Goal: Task Accomplishment & Management: Use online tool/utility

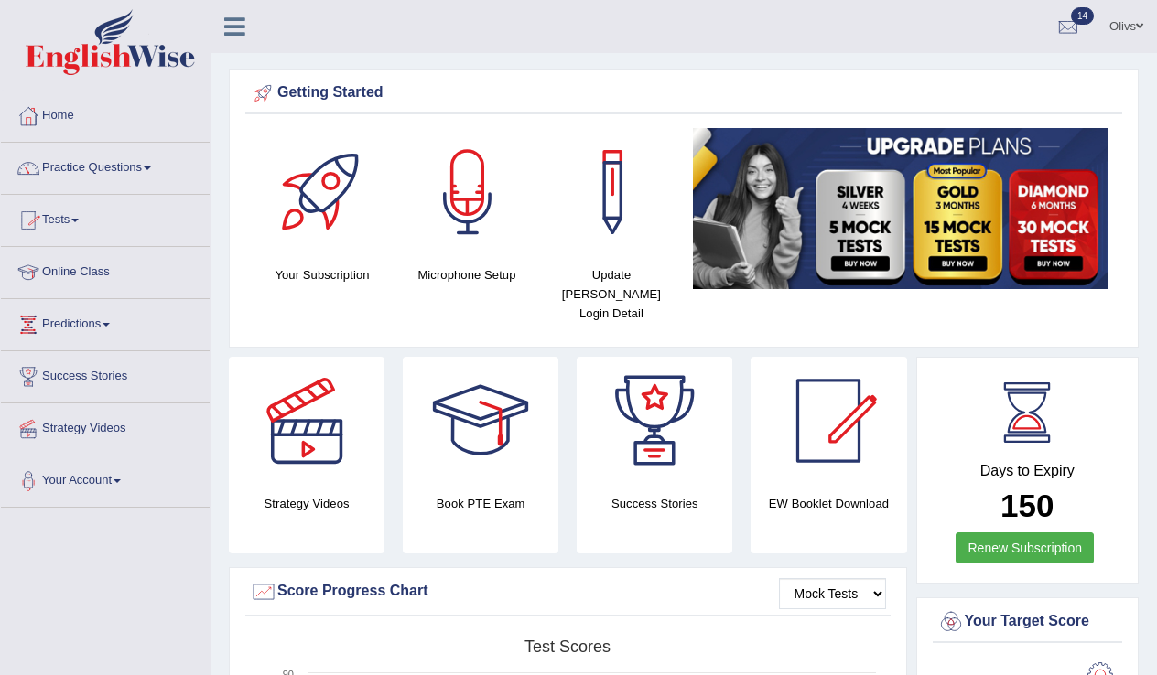
click at [151, 167] on span at bounding box center [147, 169] width 7 height 4
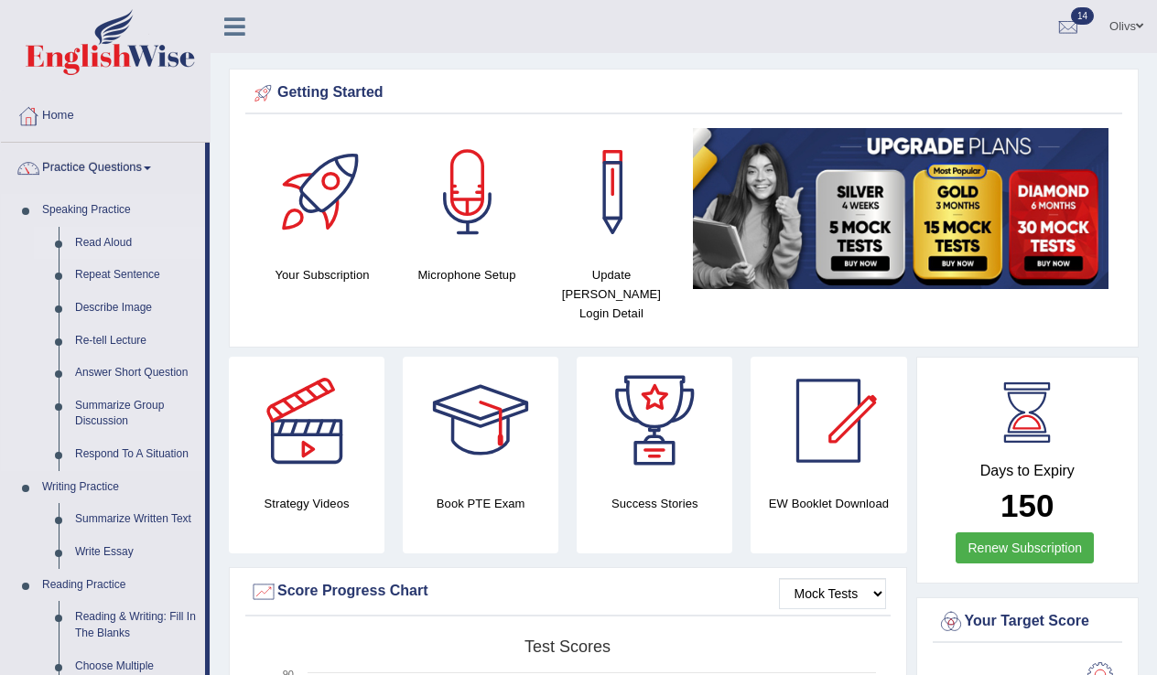
click at [105, 241] on link "Read Aloud" at bounding box center [136, 243] width 138 height 33
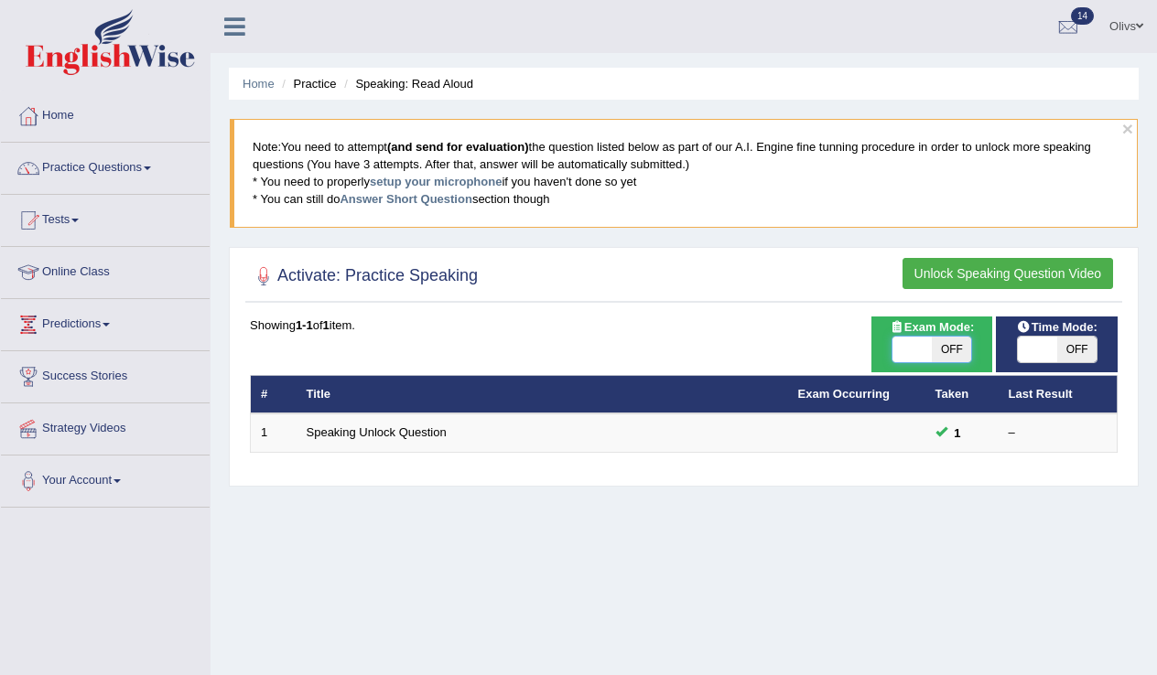
click at [921, 351] on span at bounding box center [911, 350] width 39 height 26
checkbox input "true"
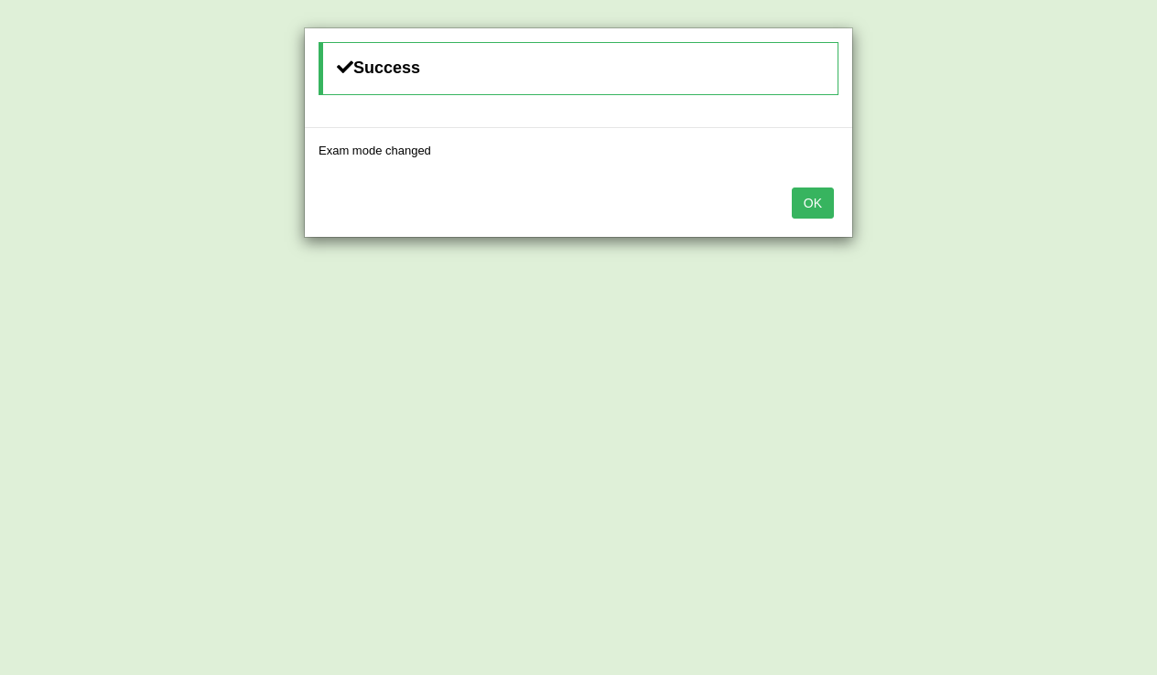
click at [817, 201] on button "OK" at bounding box center [813, 203] width 42 height 31
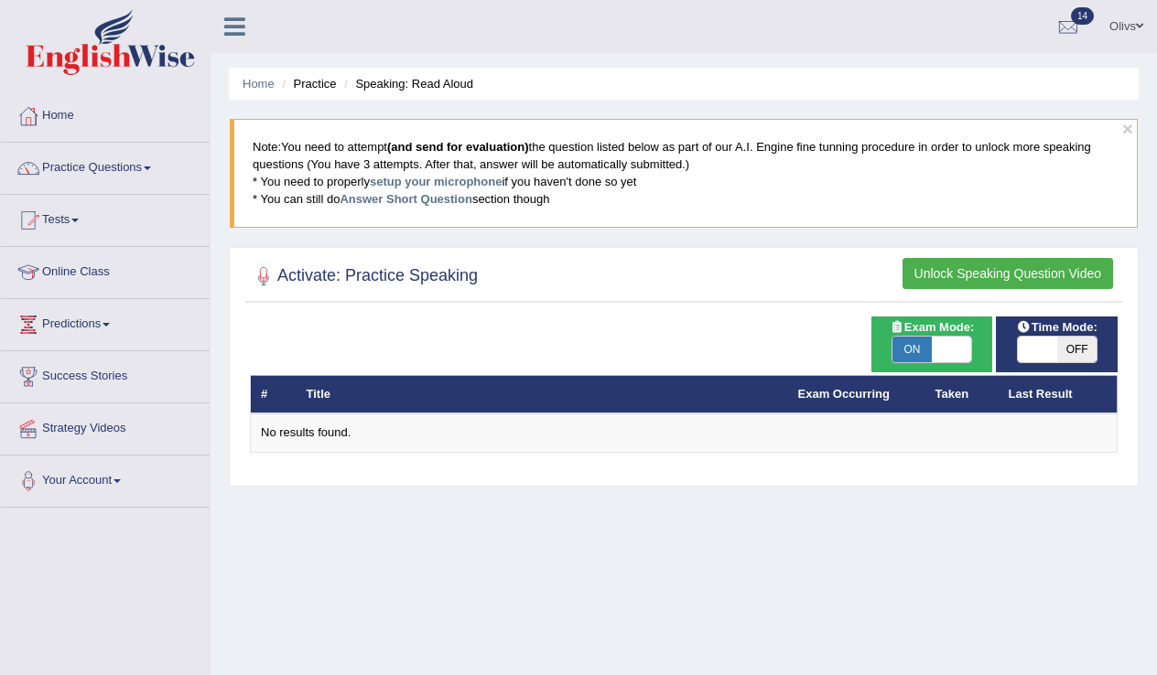
click at [1030, 351] on span at bounding box center [1037, 350] width 39 height 26
checkbox input "true"
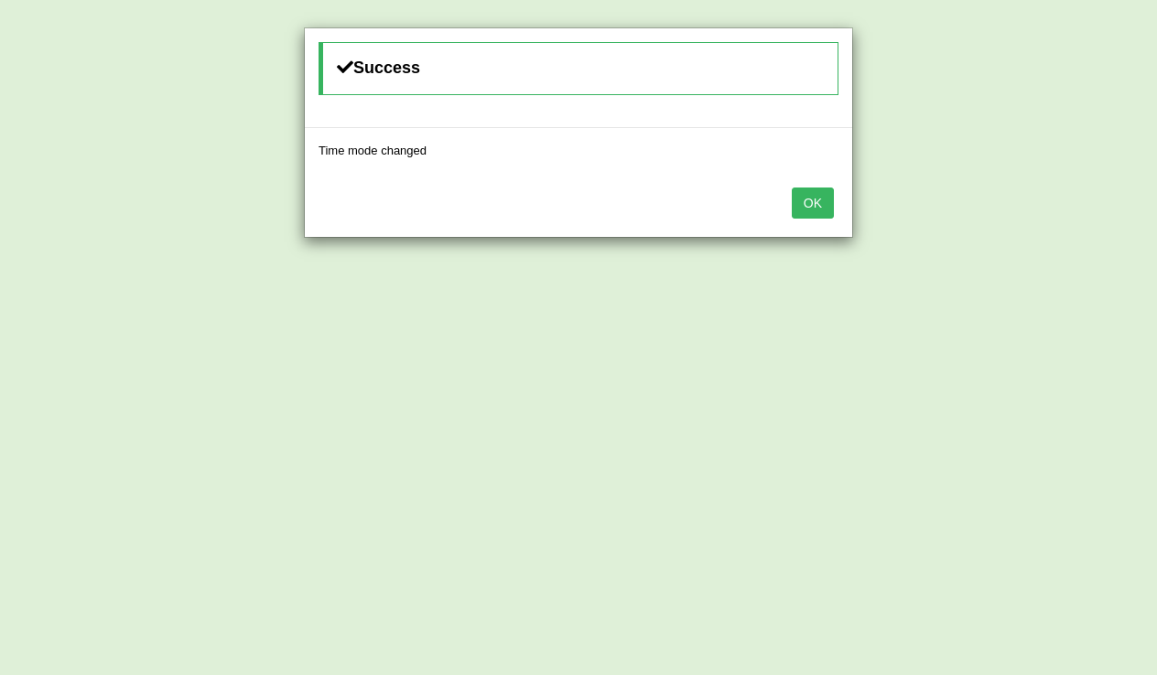
click at [811, 199] on button "OK" at bounding box center [813, 203] width 42 height 31
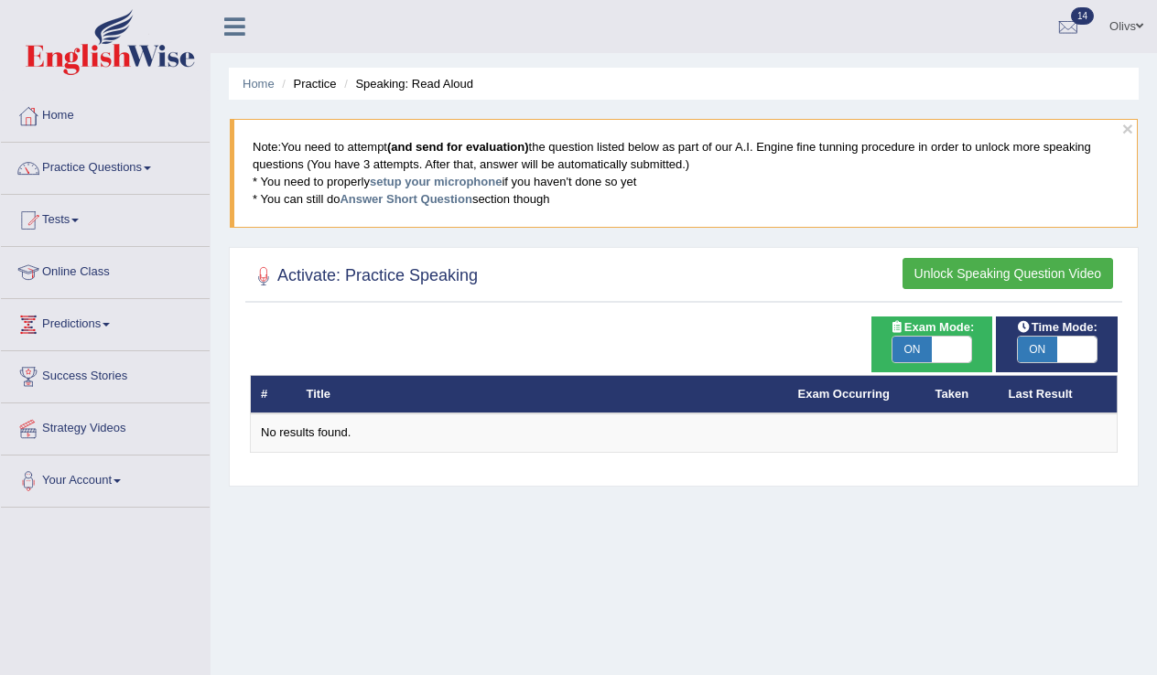
click at [997, 268] on button "Unlock Speaking Question Video" at bounding box center [1007, 273] width 210 height 31
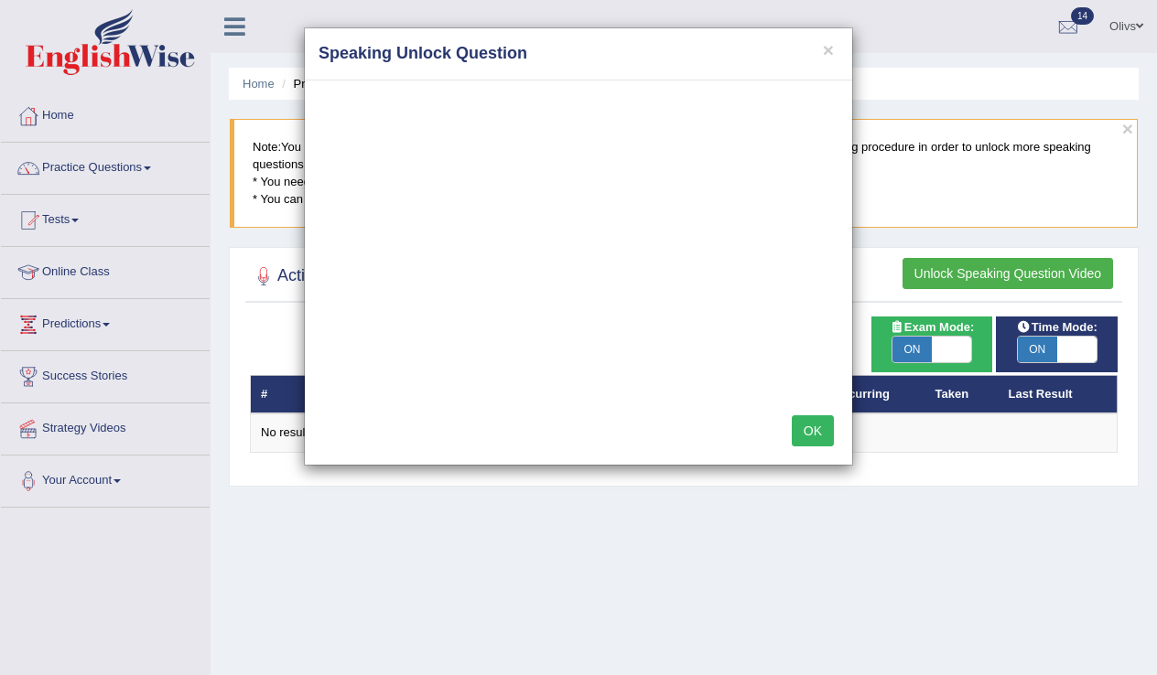
click at [802, 426] on button "OK" at bounding box center [813, 430] width 42 height 31
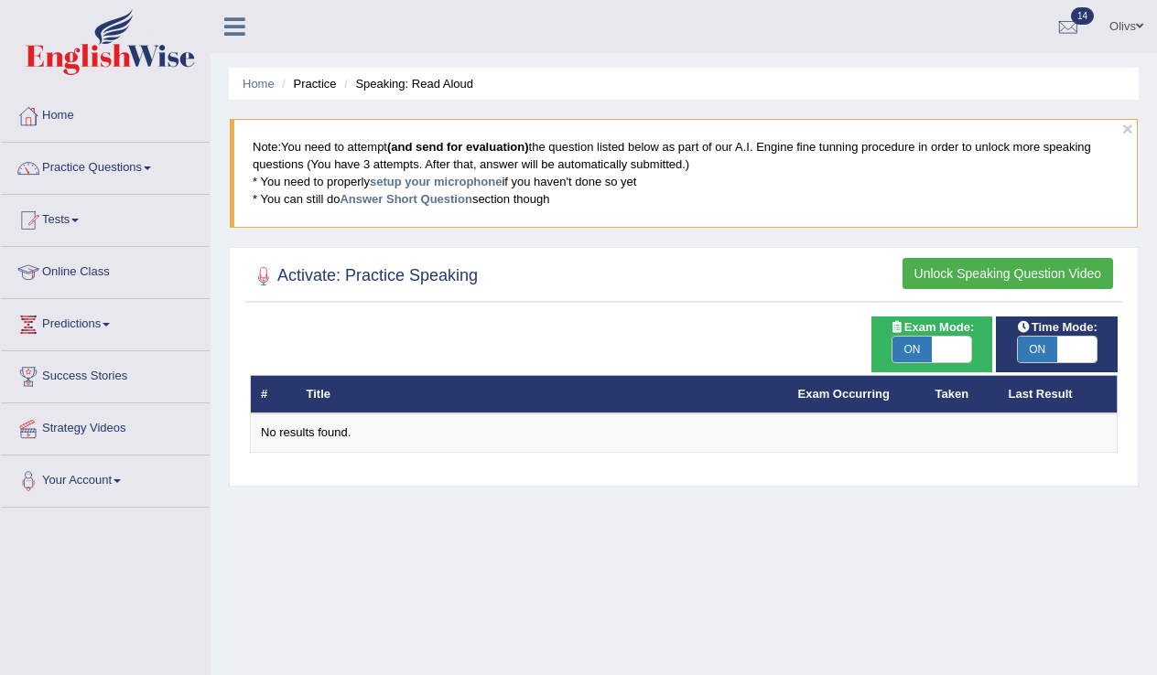
click at [958, 267] on button "Unlock Speaking Question Video" at bounding box center [1007, 273] width 210 height 31
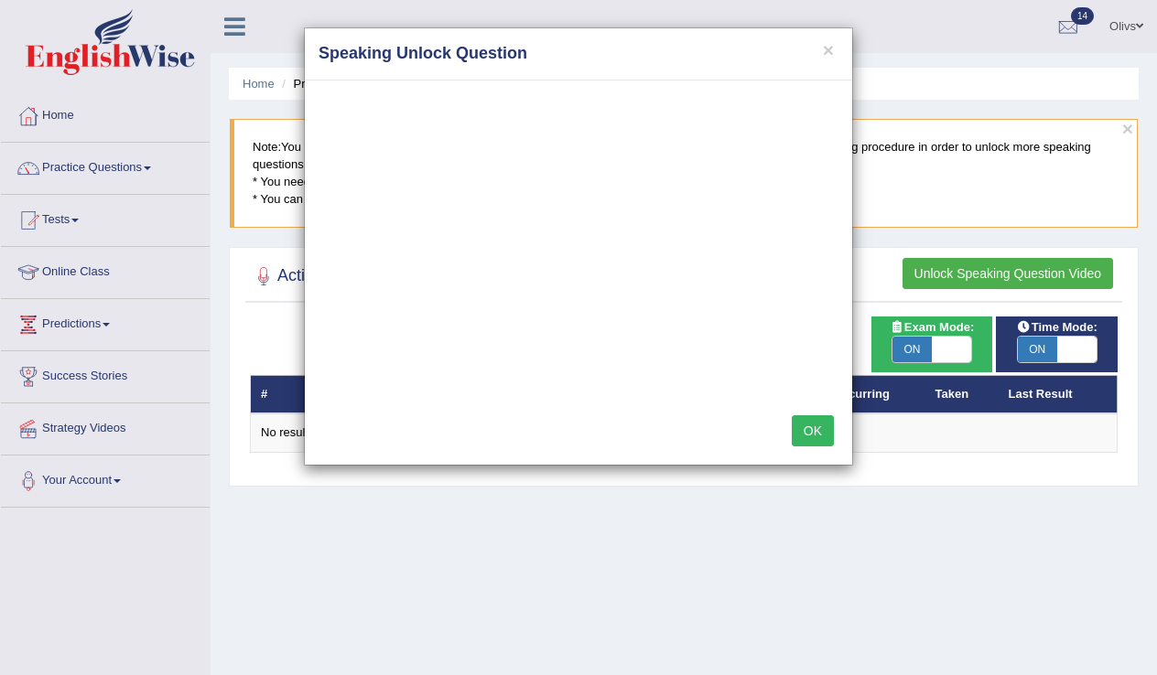
click at [794, 492] on div "× Speaking Unlock Question OK" at bounding box center [578, 337] width 1157 height 675
click at [812, 423] on button "OK" at bounding box center [813, 430] width 42 height 31
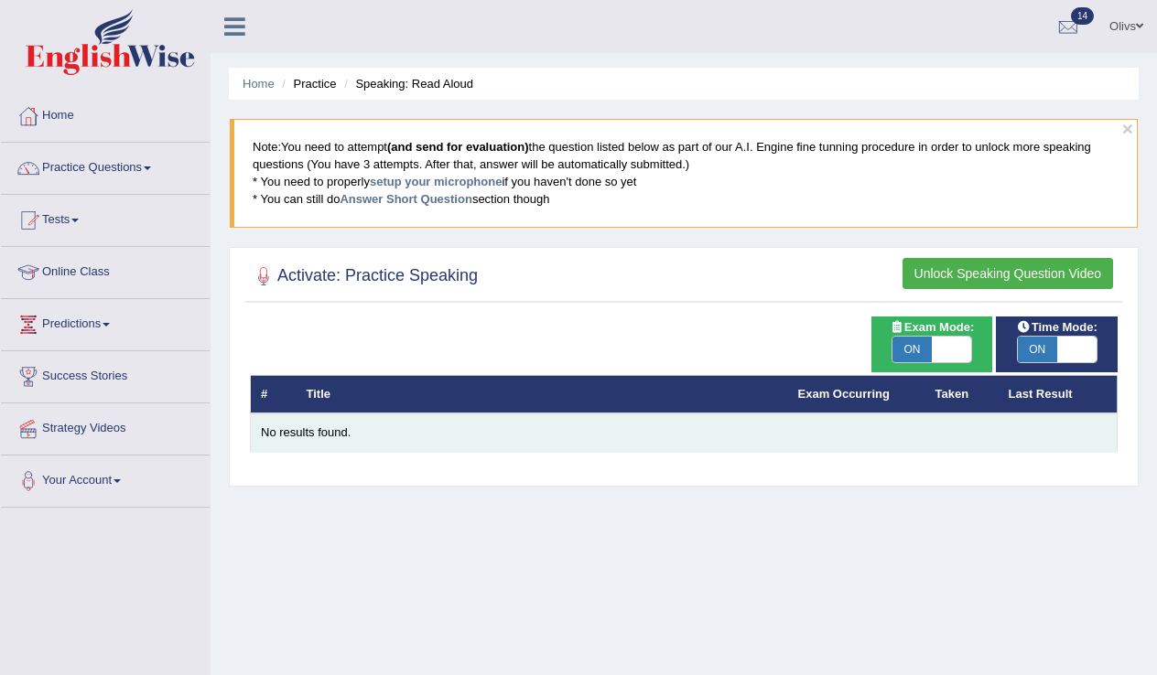
click at [297, 430] on div "No results found." at bounding box center [684, 433] width 846 height 17
click at [268, 433] on div "No results found." at bounding box center [684, 433] width 846 height 17
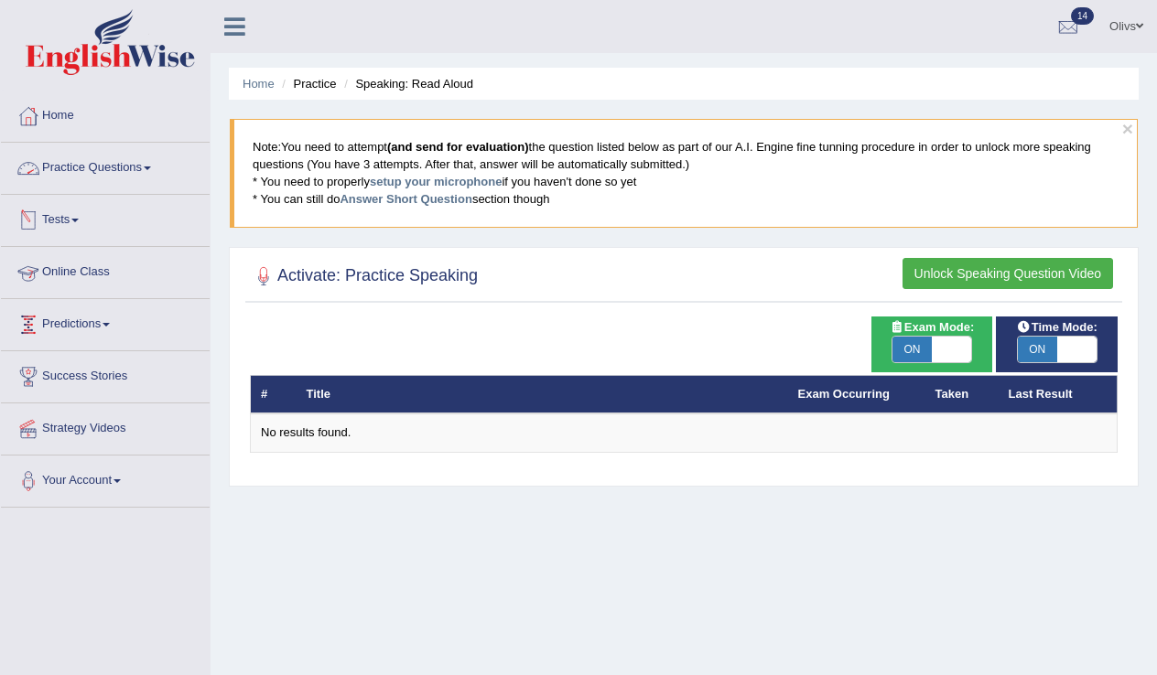
click at [159, 165] on link "Practice Questions" at bounding box center [105, 166] width 209 height 46
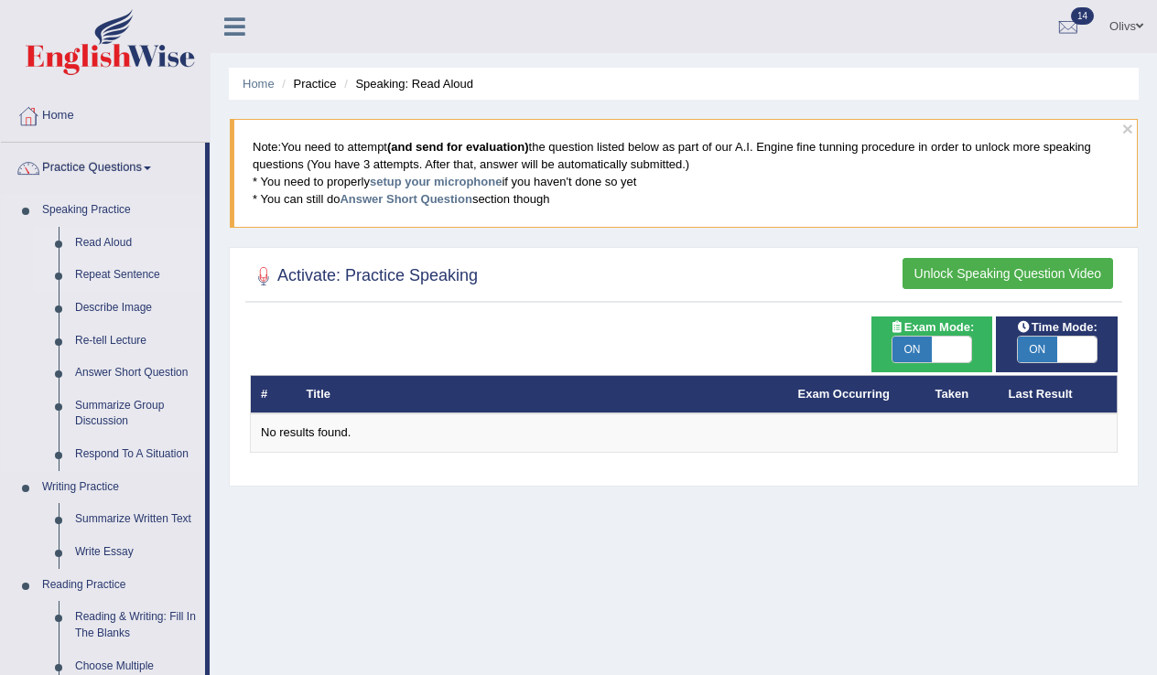
click at [141, 275] on link "Repeat Sentence" at bounding box center [136, 275] width 138 height 33
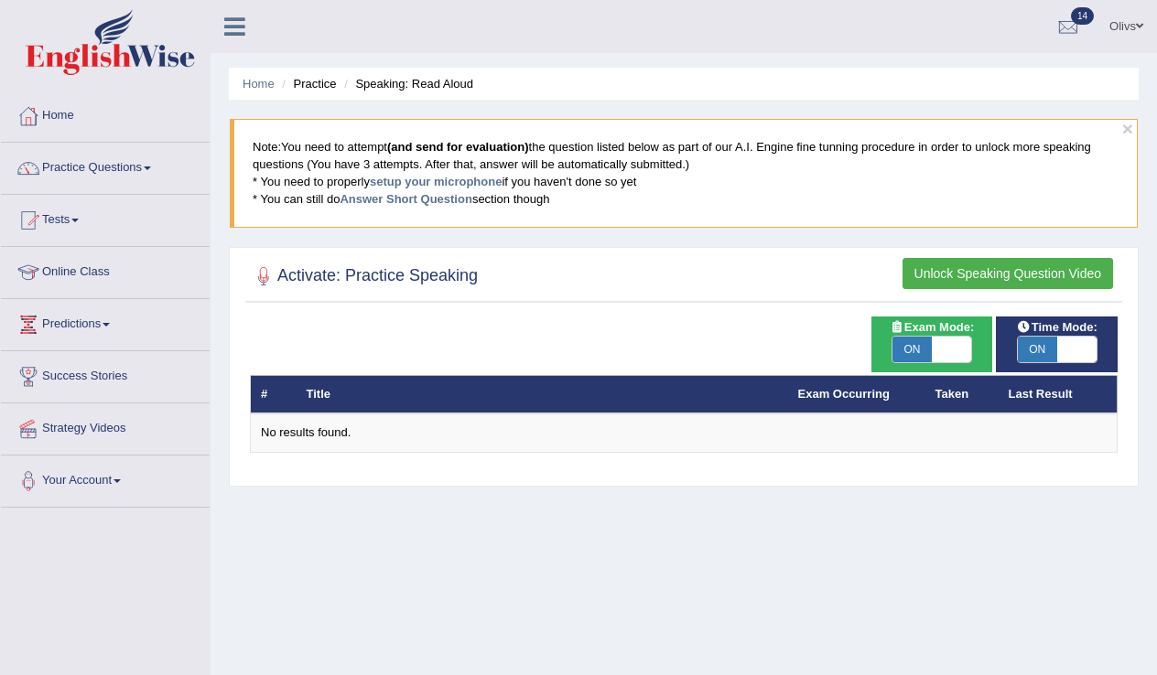
click at [937, 275] on button "Unlock Speaking Question Video" at bounding box center [1007, 273] width 210 height 31
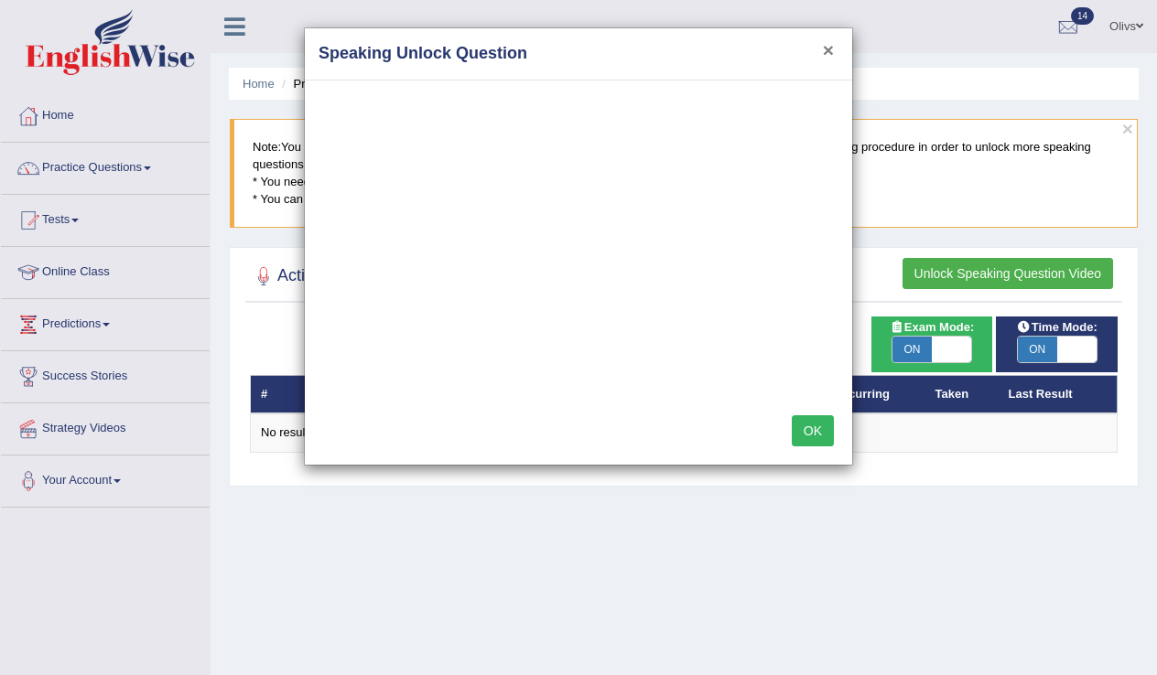
click at [825, 50] on button "×" at bounding box center [828, 49] width 11 height 19
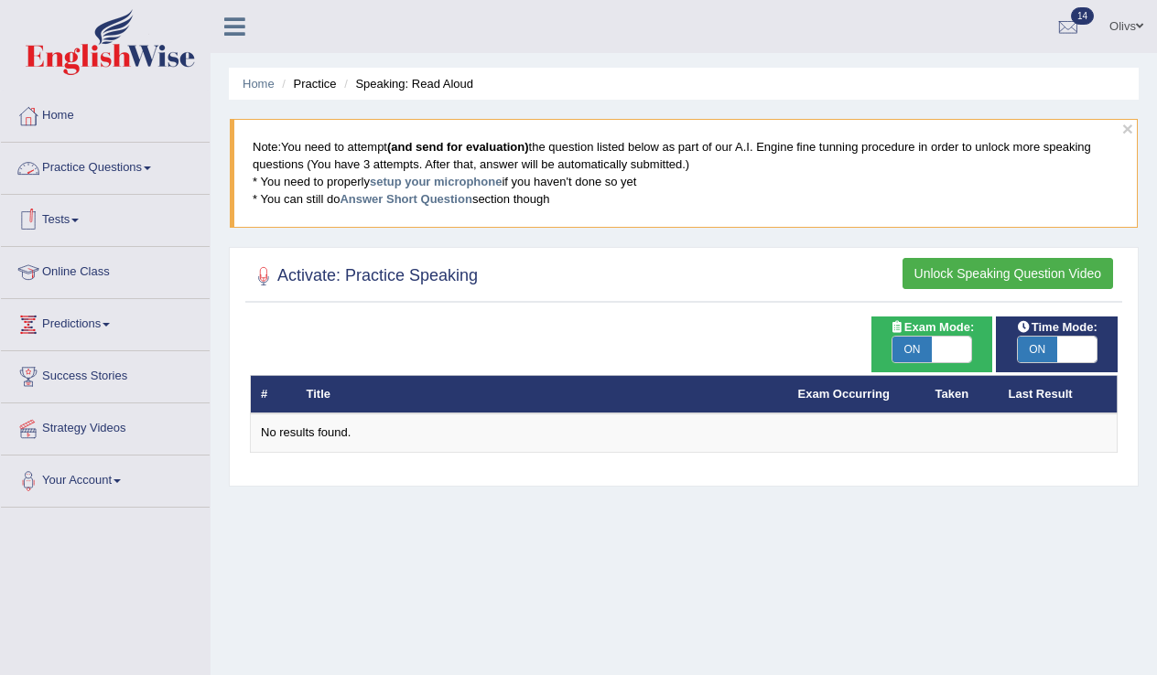
click at [151, 168] on span at bounding box center [147, 169] width 7 height 4
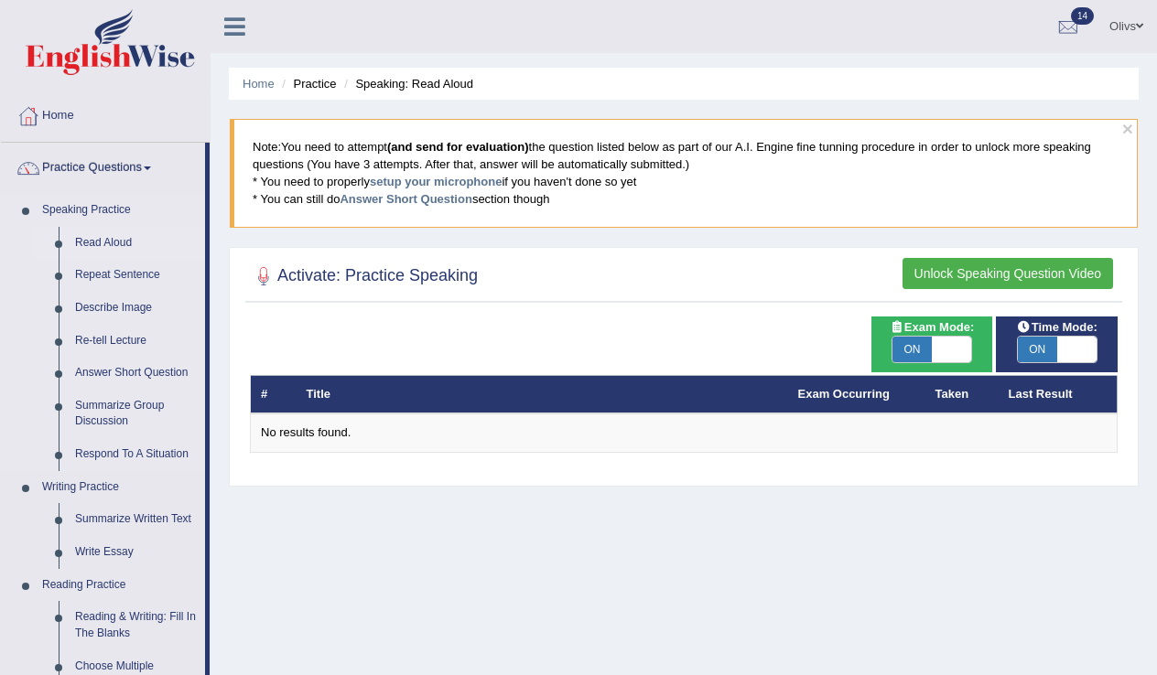
click at [114, 243] on link "Read Aloud" at bounding box center [136, 243] width 138 height 33
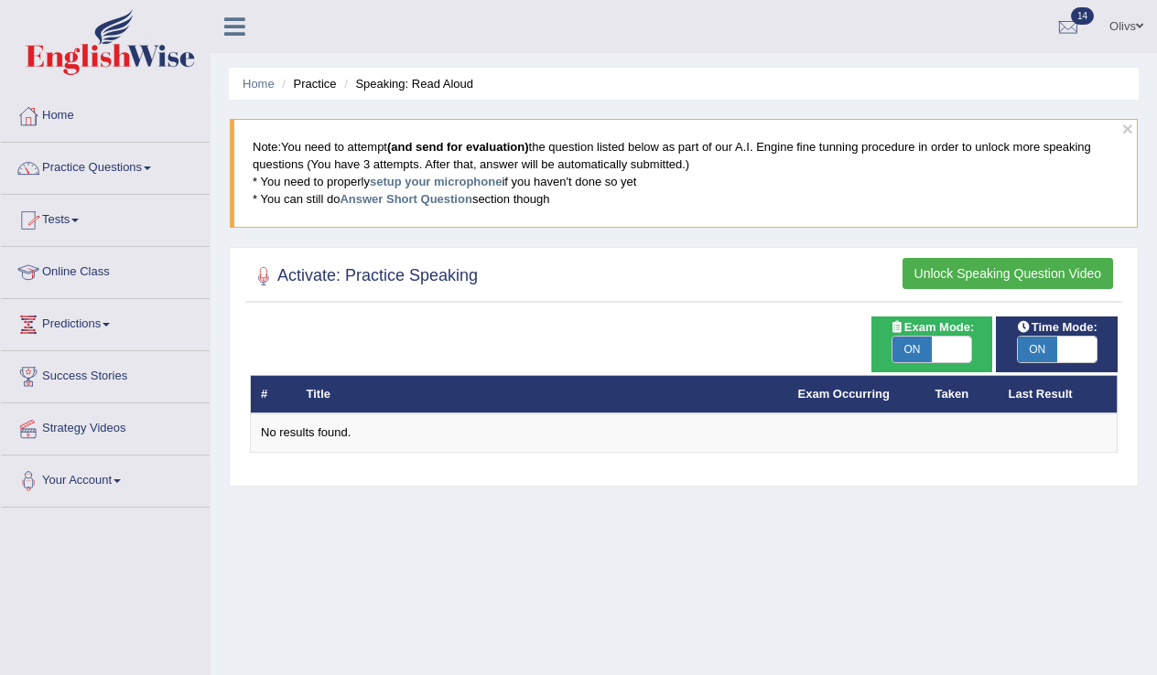
click at [950, 276] on button "Unlock Speaking Question Video" at bounding box center [1007, 273] width 210 height 31
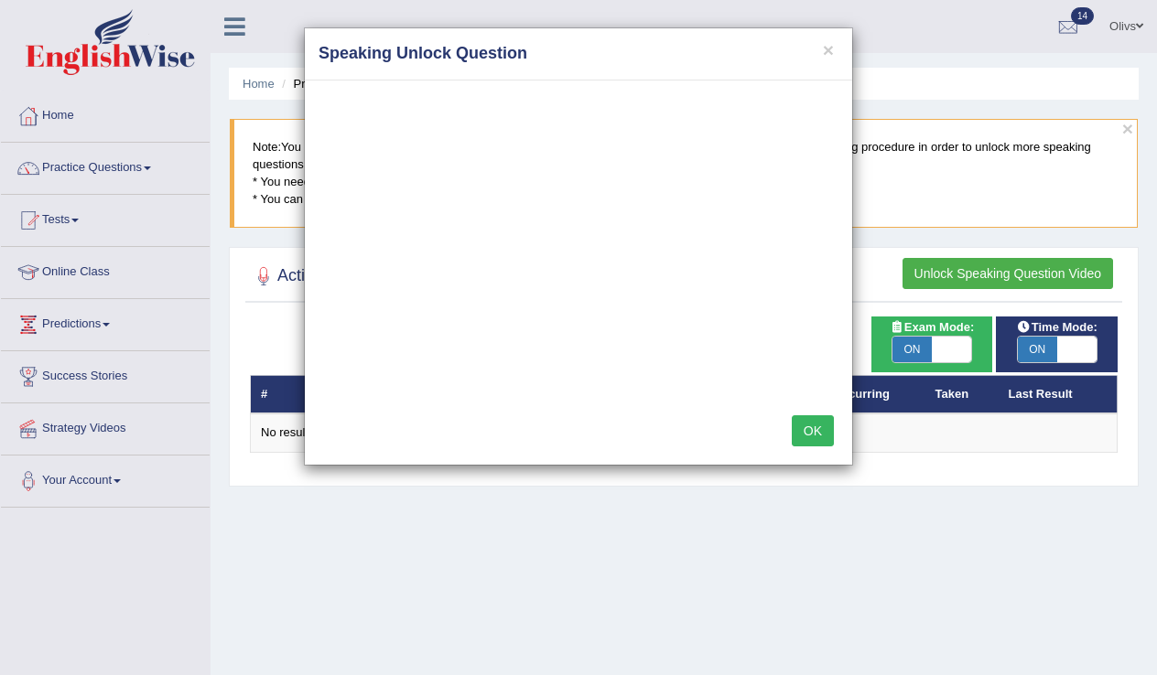
click at [814, 427] on button "OK" at bounding box center [813, 430] width 42 height 31
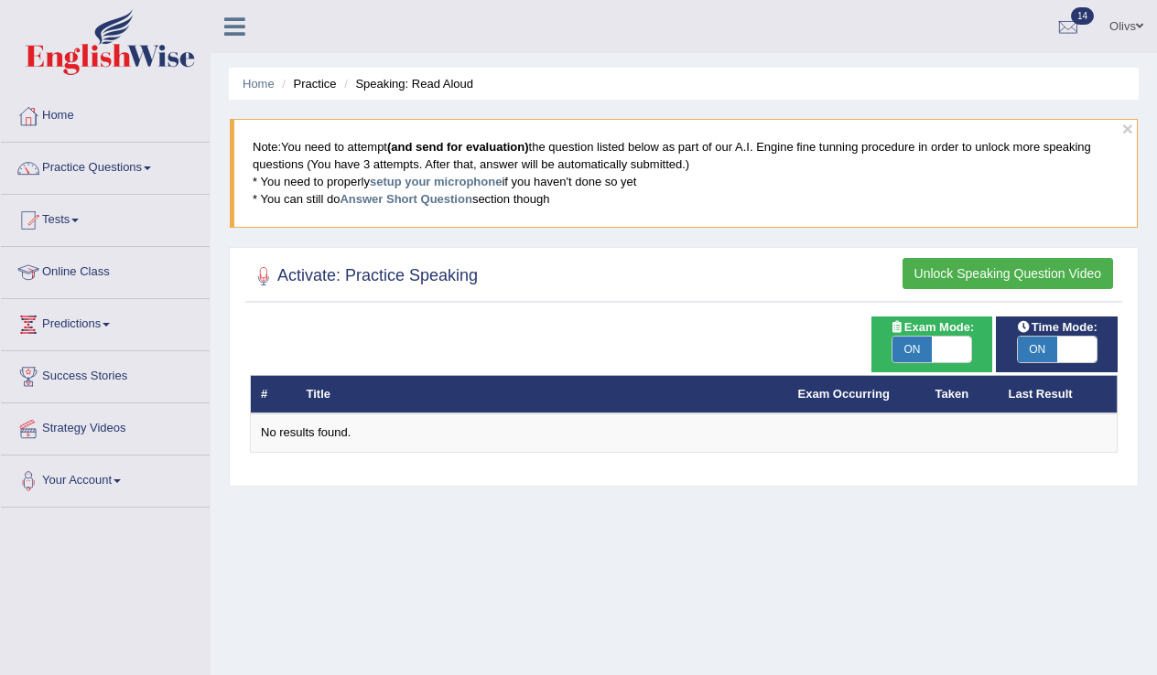
click at [954, 401] on th "Taken" at bounding box center [961, 394] width 73 height 38
click at [999, 267] on button "Unlock Speaking Question Video" at bounding box center [1007, 273] width 210 height 31
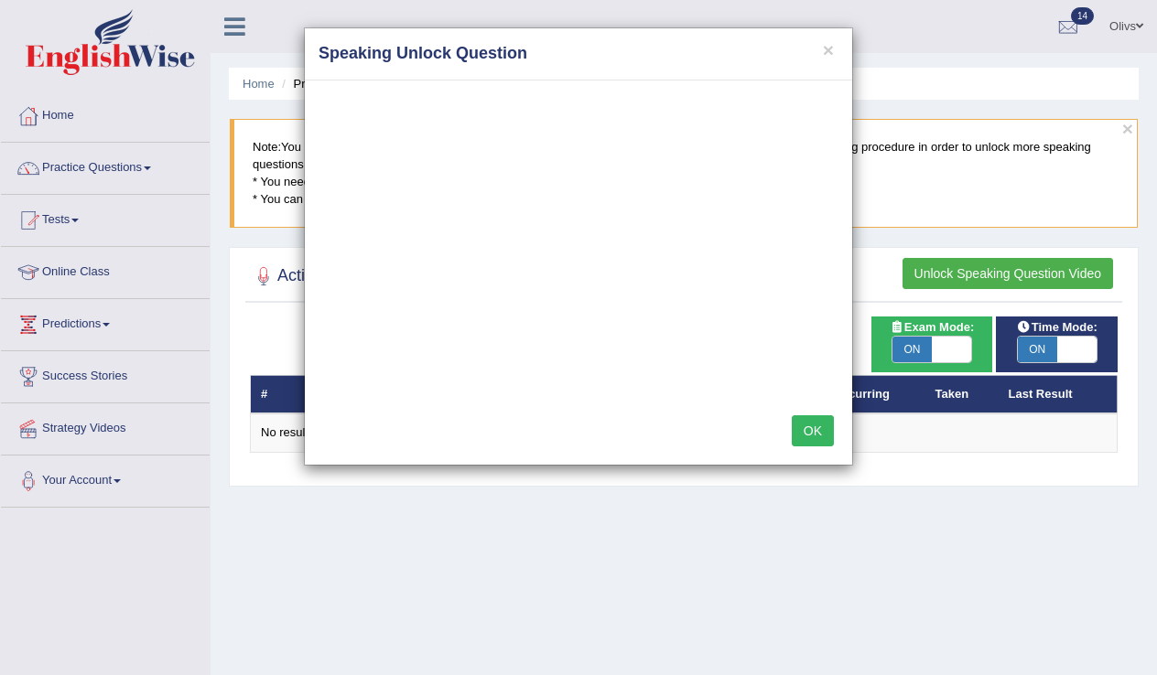
click at [817, 426] on button "OK" at bounding box center [813, 430] width 42 height 31
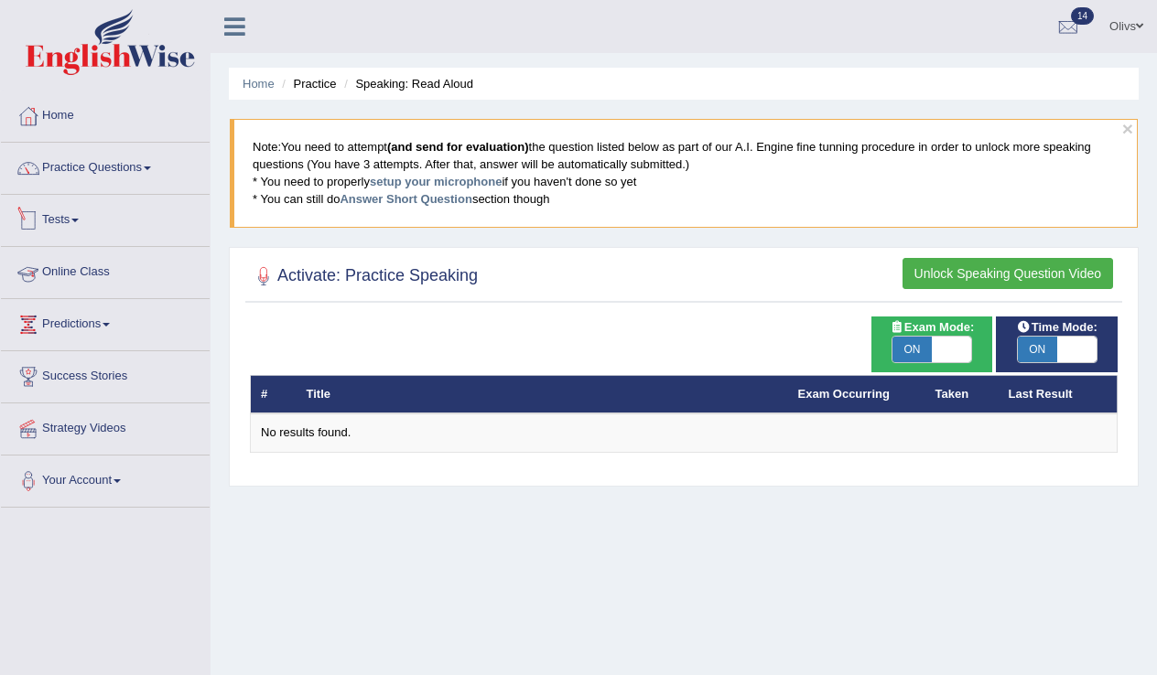
click at [87, 219] on link "Tests" at bounding box center [105, 218] width 209 height 46
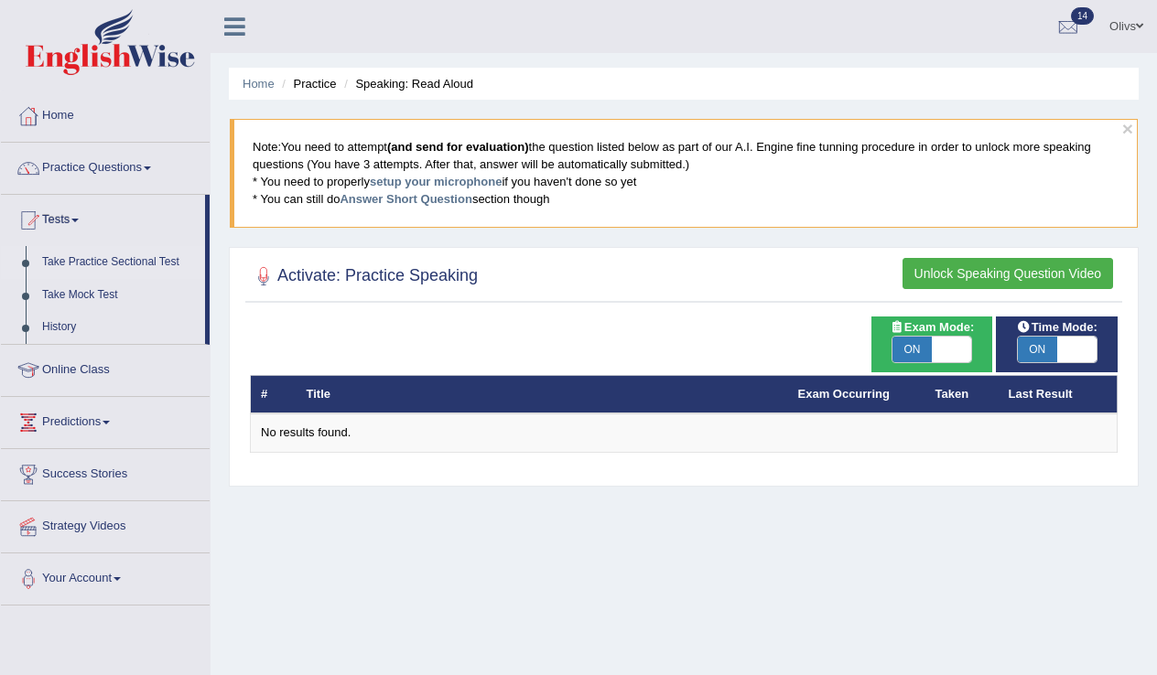
click at [115, 262] on link "Take Practice Sectional Test" at bounding box center [119, 262] width 171 height 33
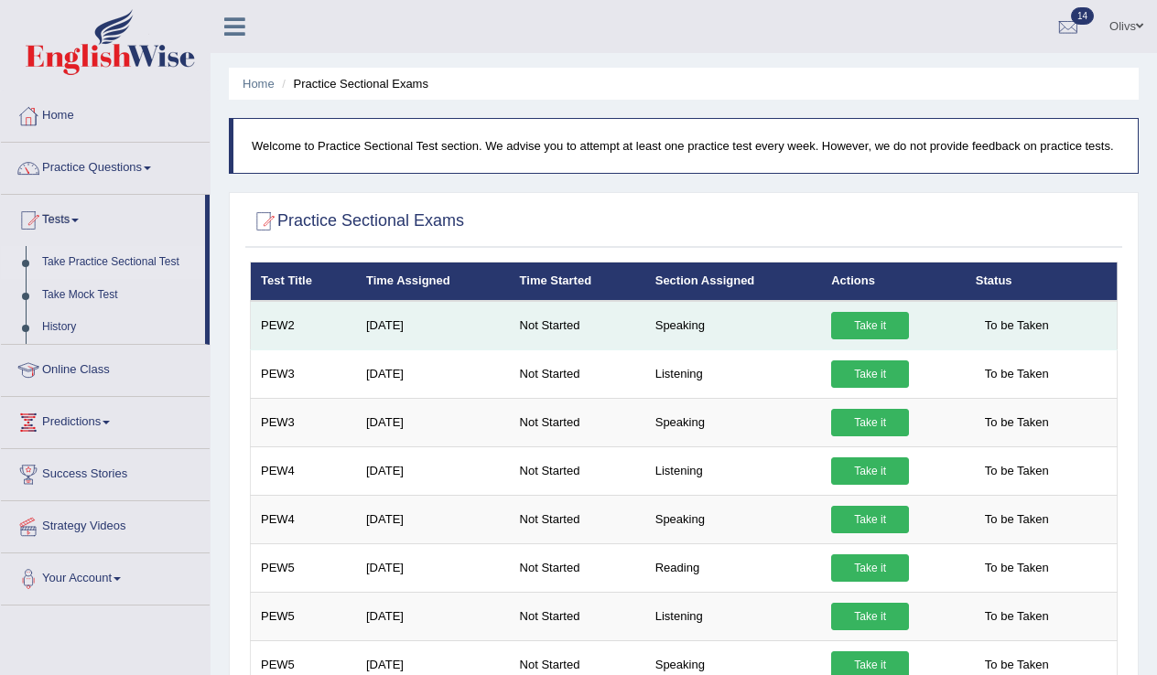
click at [867, 339] on link "Take it" at bounding box center [870, 325] width 78 height 27
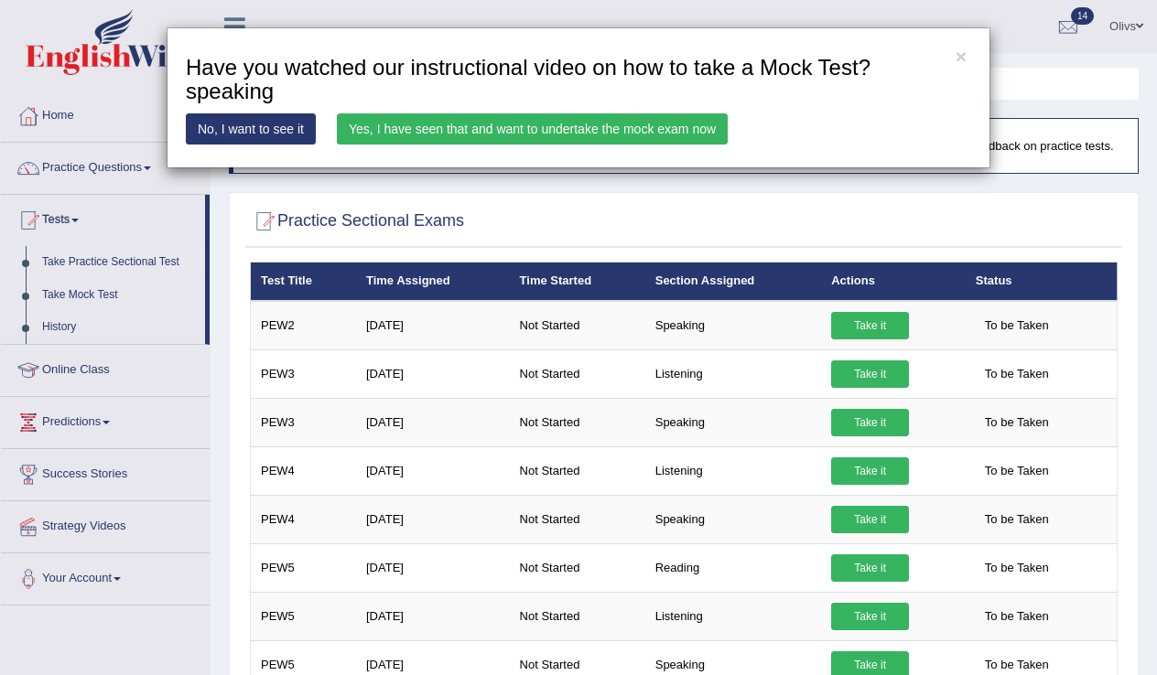
click at [642, 126] on link "Yes, I have seen that and want to undertake the mock exam now" at bounding box center [532, 128] width 391 height 31
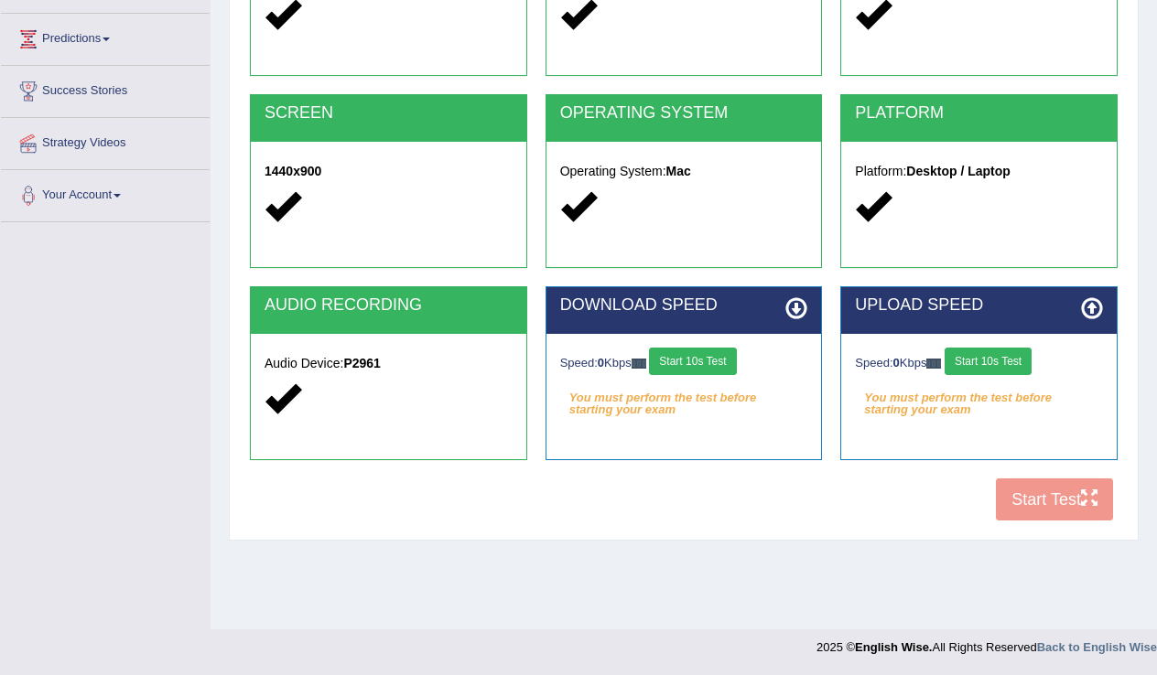
scroll to position [286, 0]
click at [709, 360] on button "Start 10s Test" at bounding box center [692, 361] width 87 height 27
click at [997, 355] on button "Start 10s Test" at bounding box center [987, 361] width 87 height 27
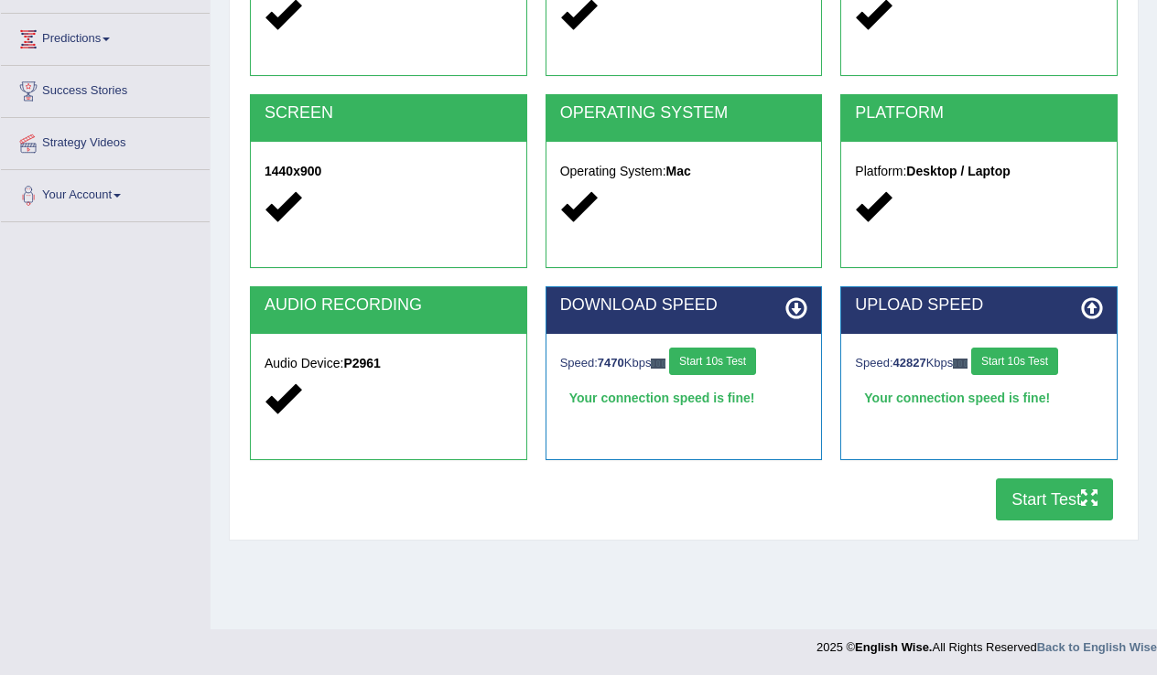
click at [1033, 506] on button "Start Test" at bounding box center [1054, 500] width 117 height 42
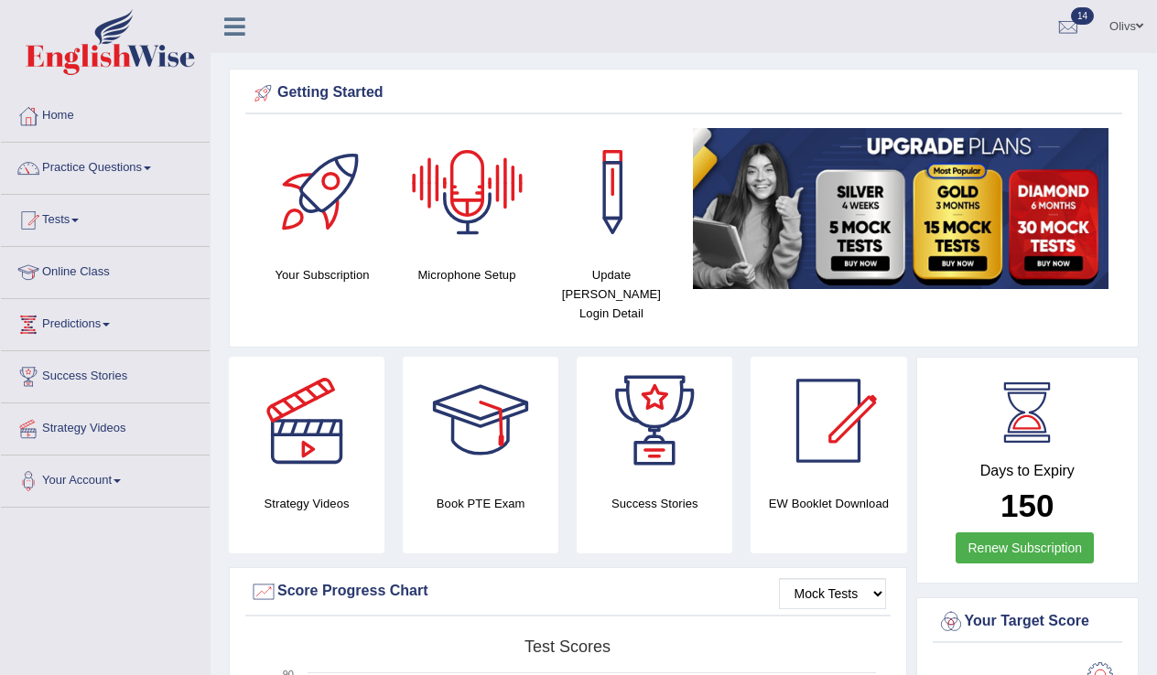
click at [464, 215] on div at bounding box center [468, 192] width 128 height 128
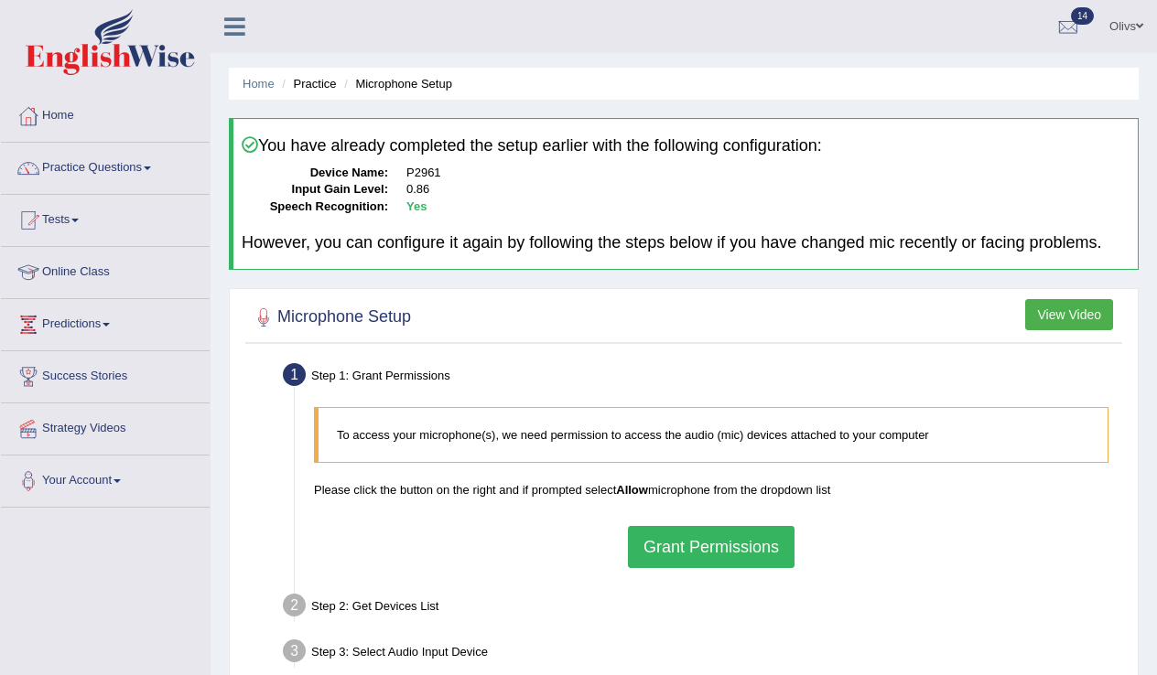
click at [696, 565] on button "Grant Permissions" at bounding box center [711, 547] width 167 height 42
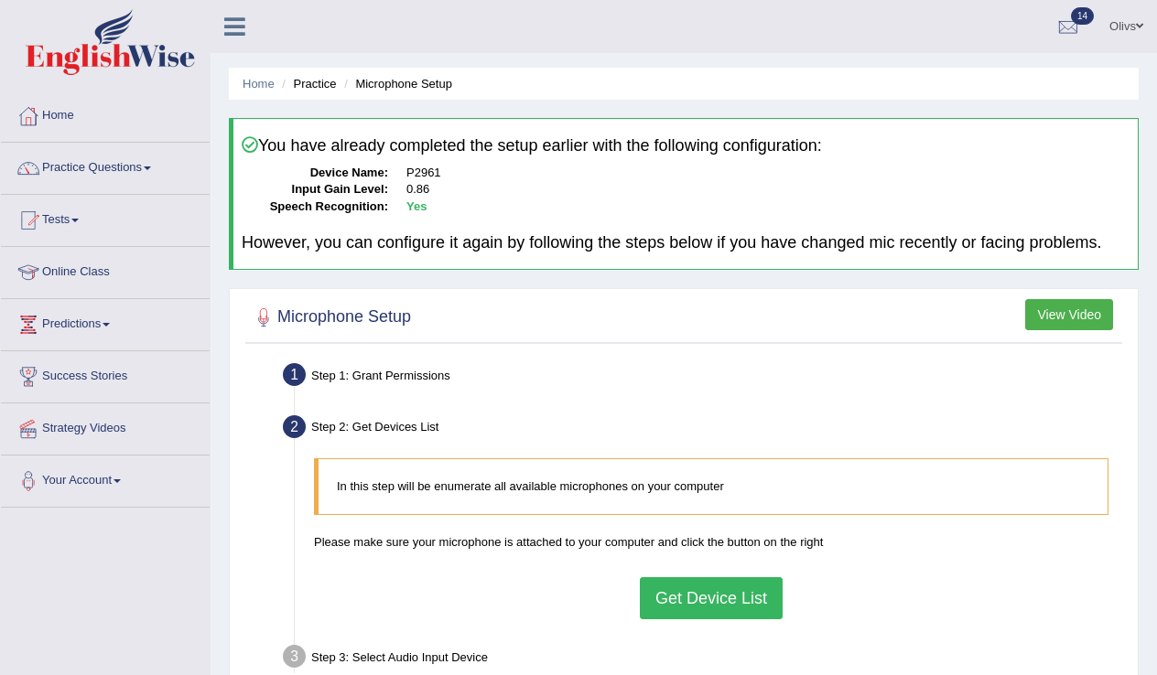
click at [718, 616] on button "Get Device List" at bounding box center [711, 598] width 143 height 42
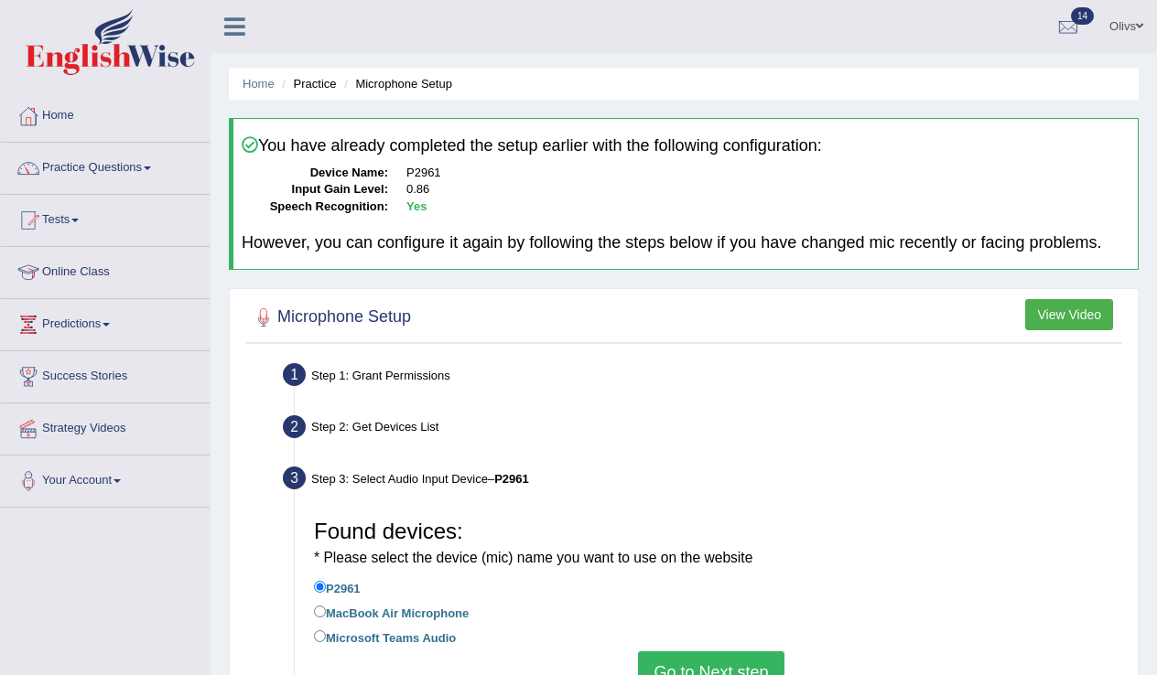
click at [747, 671] on button "Go to Next step" at bounding box center [711, 673] width 146 height 42
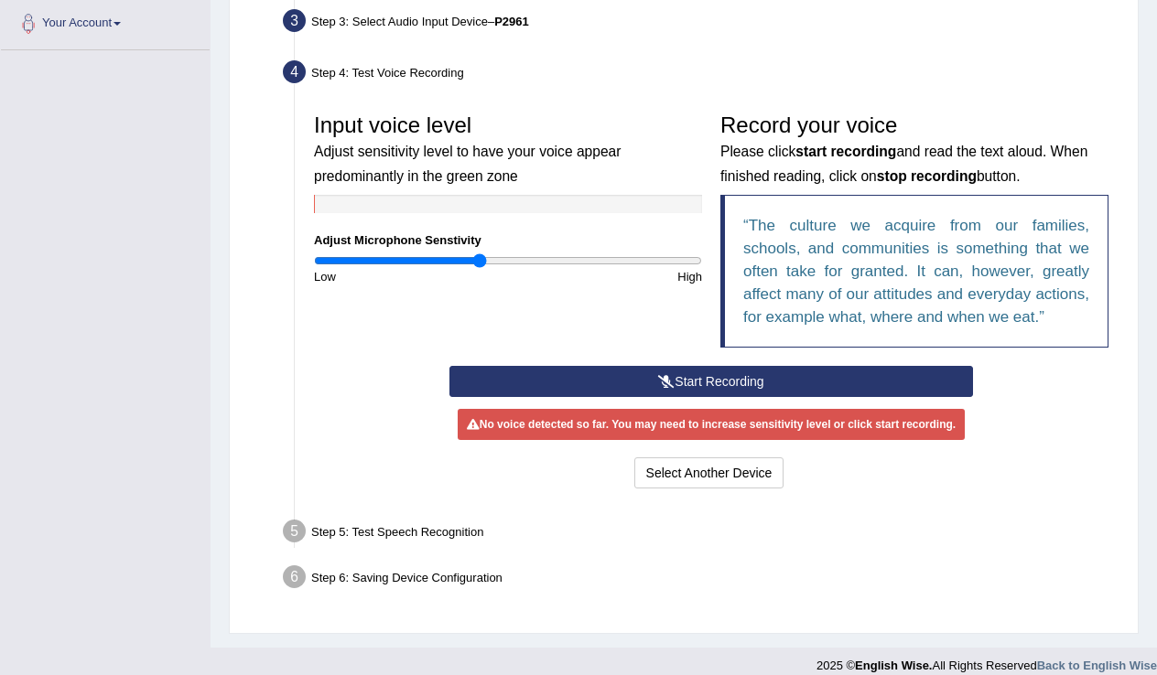
scroll to position [466, 0]
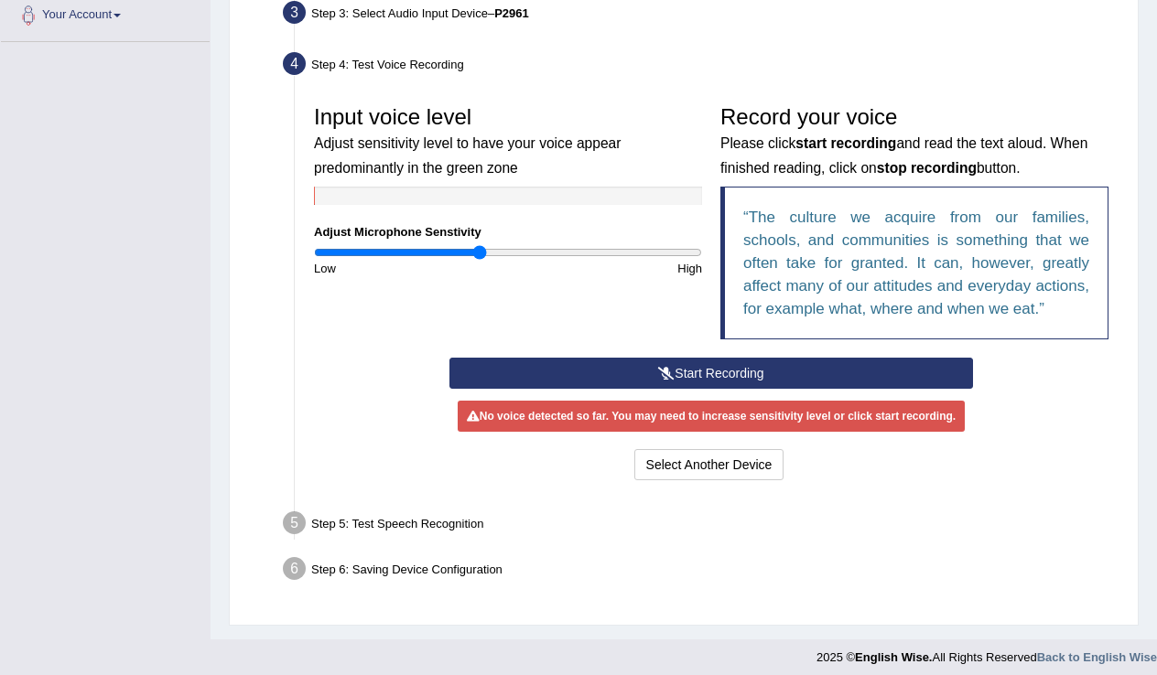
click at [698, 389] on button "Start Recording" at bounding box center [710, 373] width 523 height 31
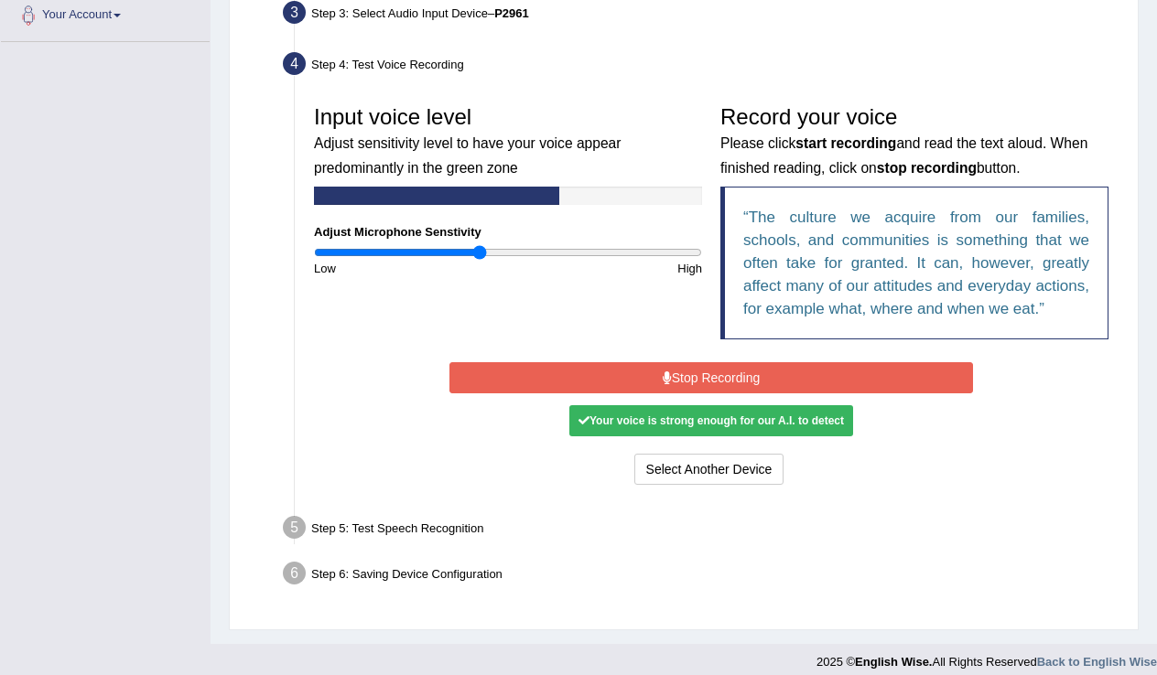
click at [698, 394] on button "Stop Recording" at bounding box center [710, 377] width 523 height 31
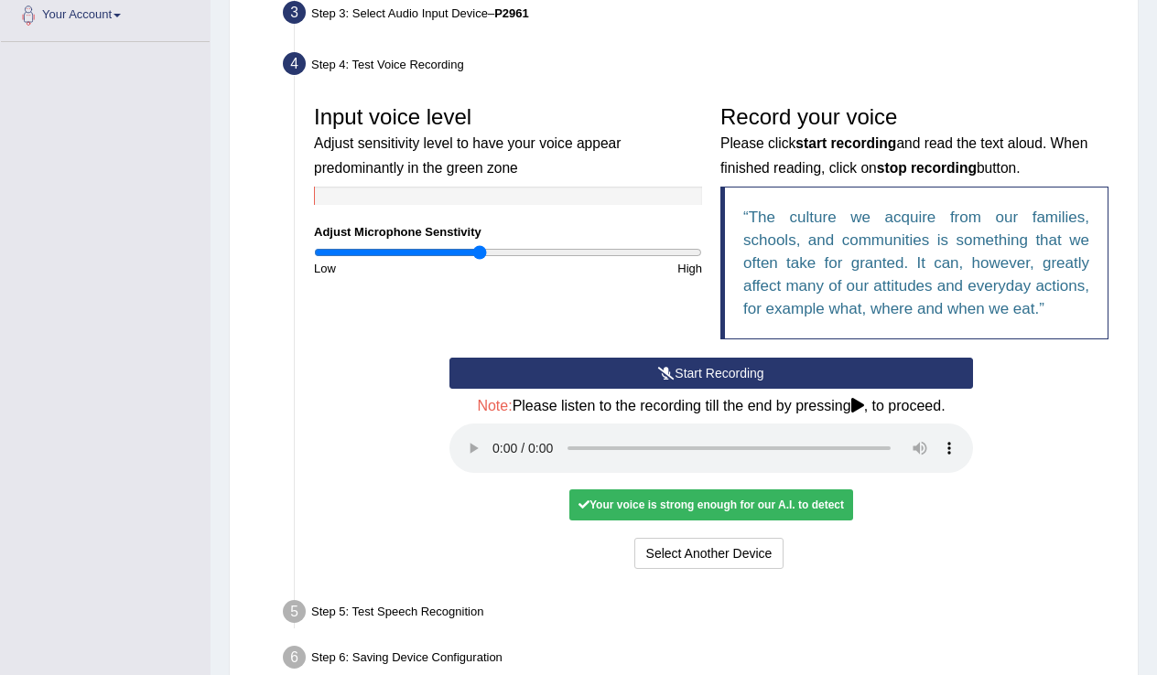
click at [494, 473] on audio at bounding box center [710, 448] width 523 height 49
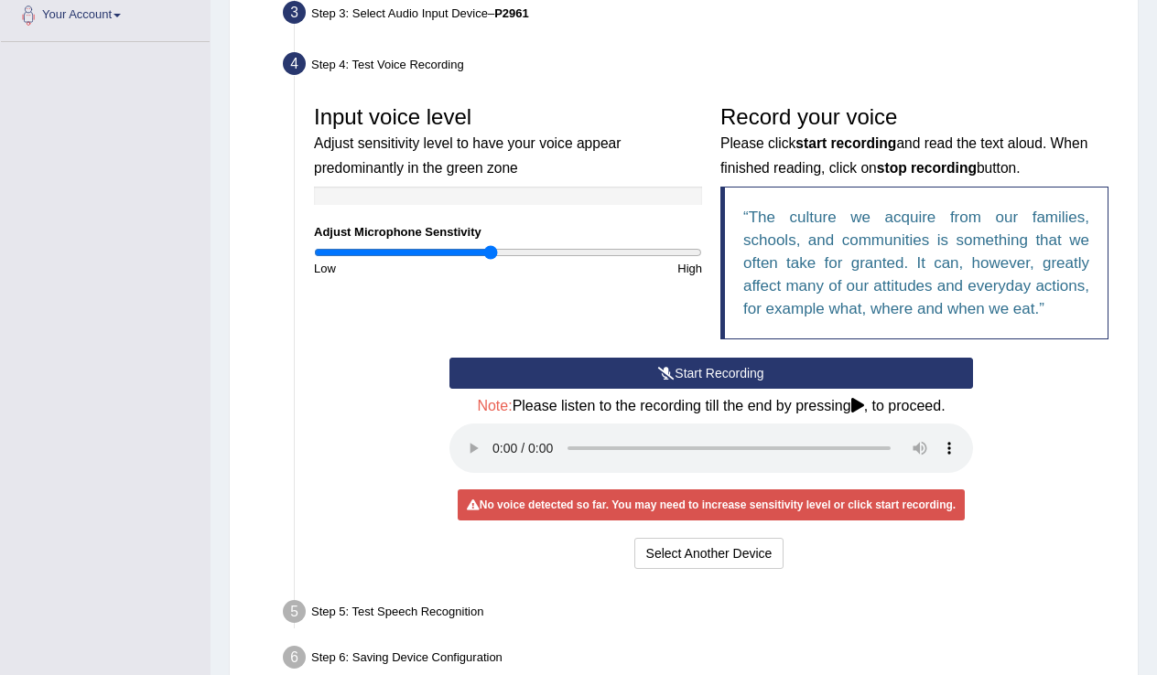
drag, startPoint x: 480, startPoint y: 268, endPoint x: 491, endPoint y: 270, distance: 12.0
click at [491, 260] on input "range" at bounding box center [508, 252] width 388 height 15
click at [485, 260] on input "range" at bounding box center [508, 252] width 388 height 15
click at [494, 473] on audio at bounding box center [710, 448] width 523 height 49
drag, startPoint x: 486, startPoint y: 265, endPoint x: 499, endPoint y: 266, distance: 12.8
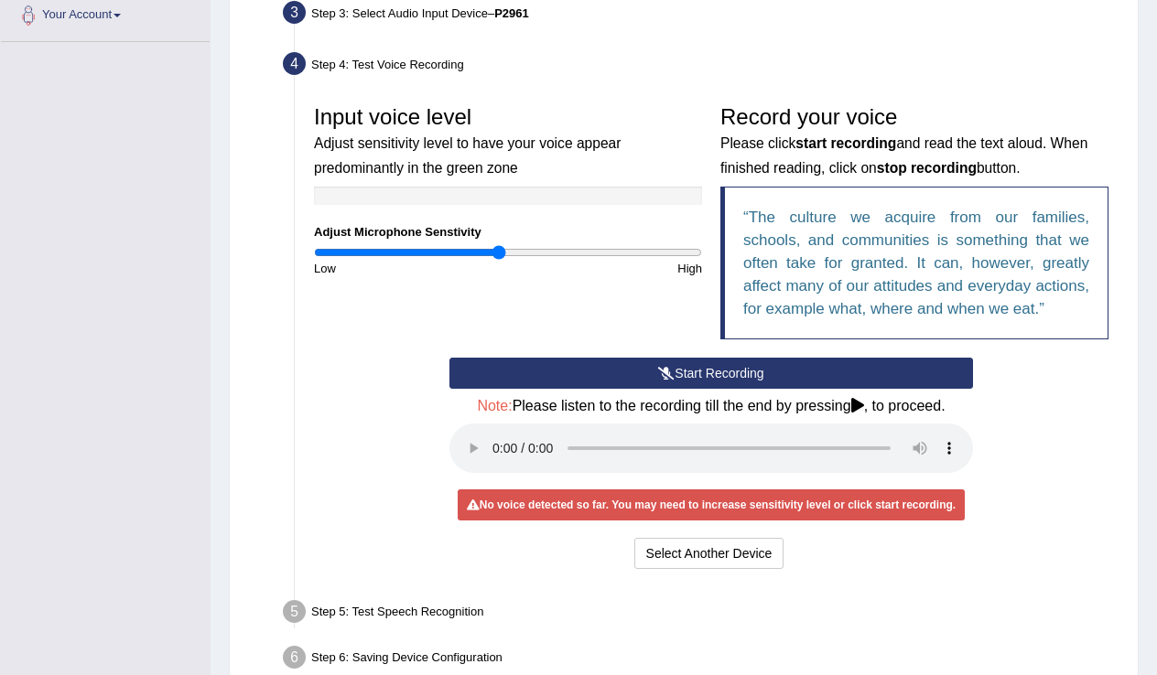
click at [499, 260] on input "range" at bounding box center [508, 252] width 388 height 15
type input "1"
click at [507, 260] on input "range" at bounding box center [508, 252] width 388 height 15
click at [673, 389] on button "Start Recording" at bounding box center [710, 373] width 523 height 31
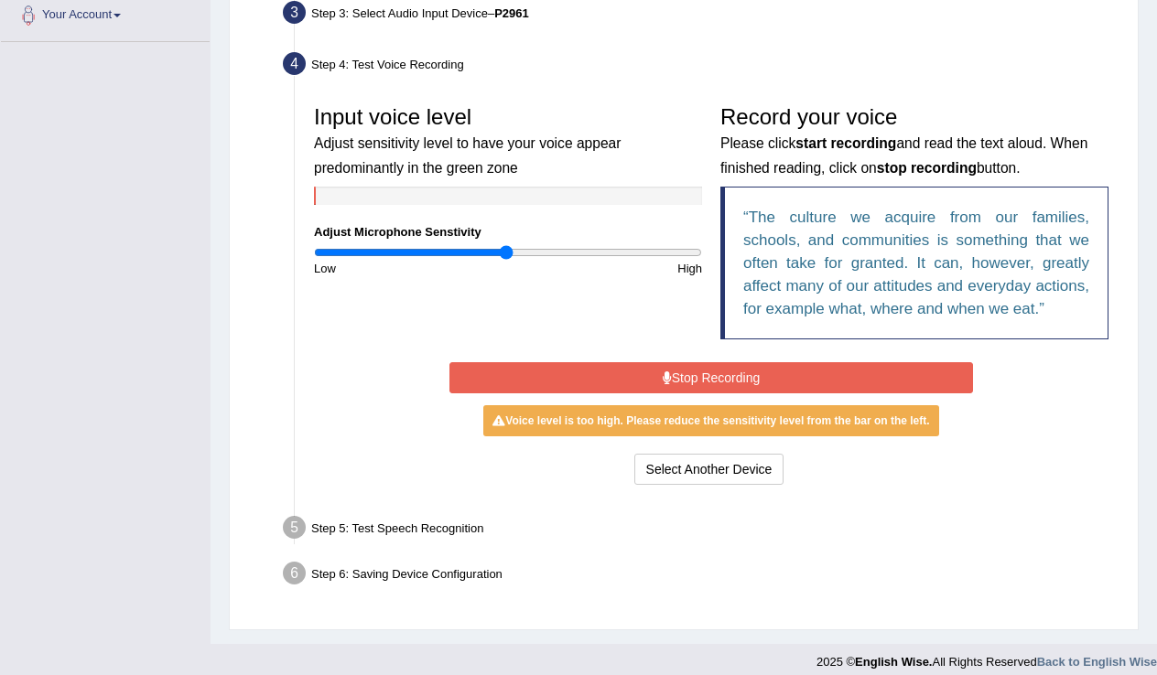
click at [685, 394] on button "Stop Recording" at bounding box center [710, 377] width 523 height 31
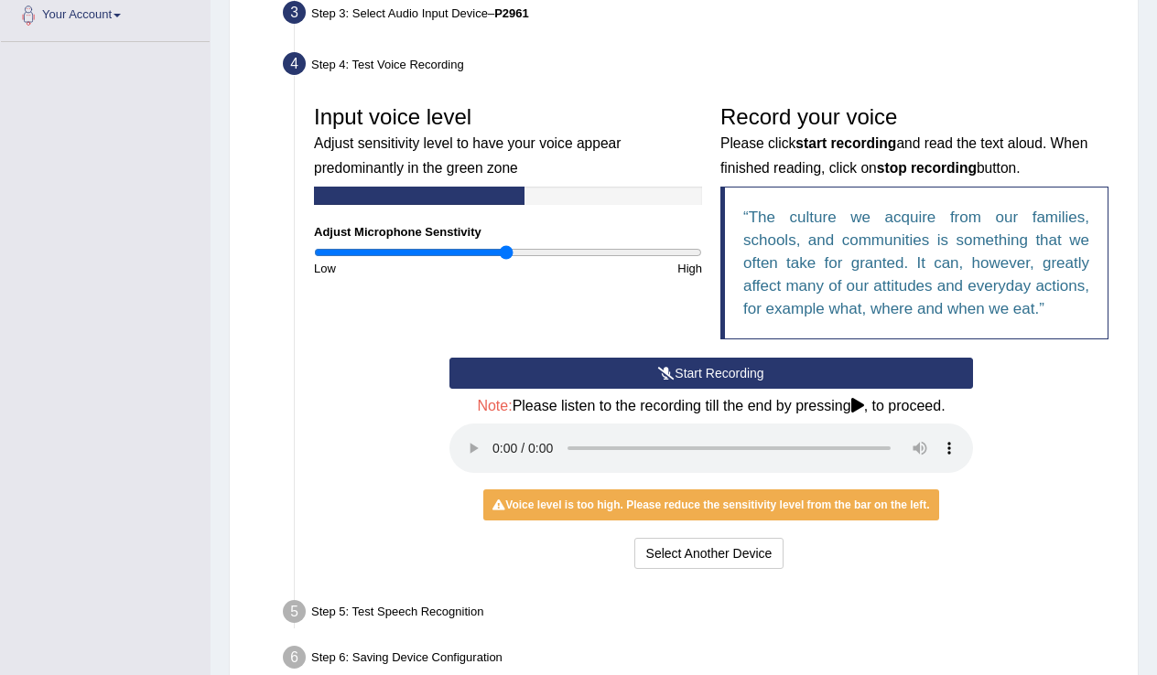
click at [493, 473] on audio at bounding box center [710, 448] width 523 height 49
click at [672, 389] on button "Start Recording" at bounding box center [710, 373] width 523 height 31
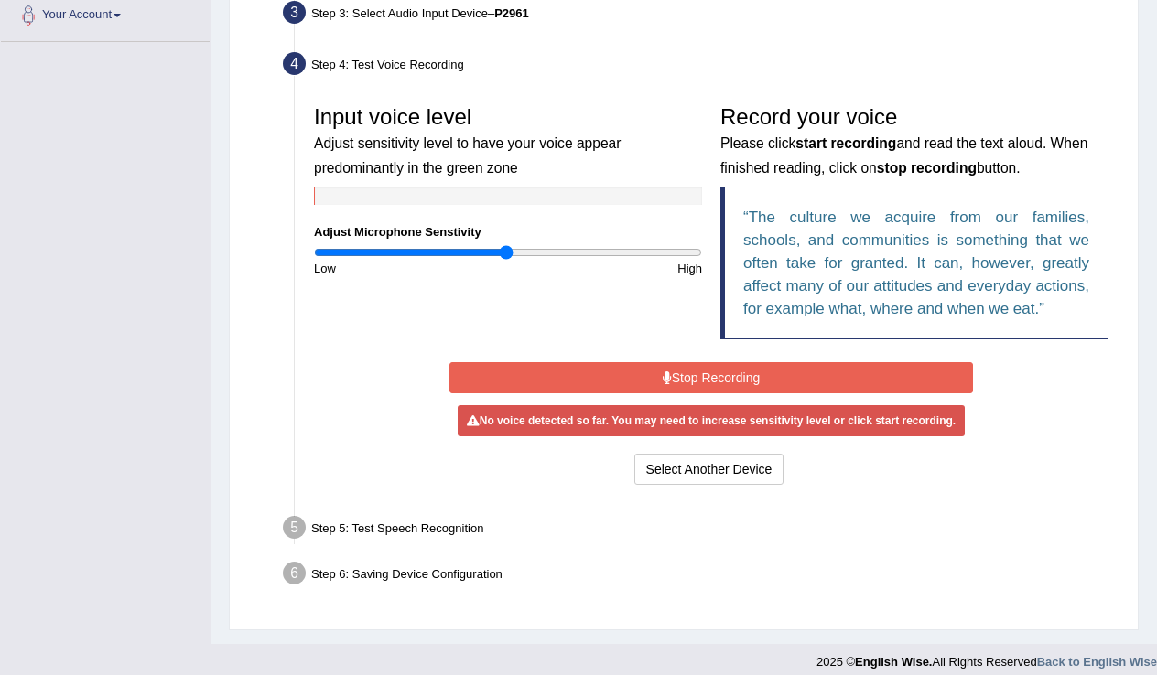
click at [663, 384] on icon at bounding box center [667, 378] width 9 height 13
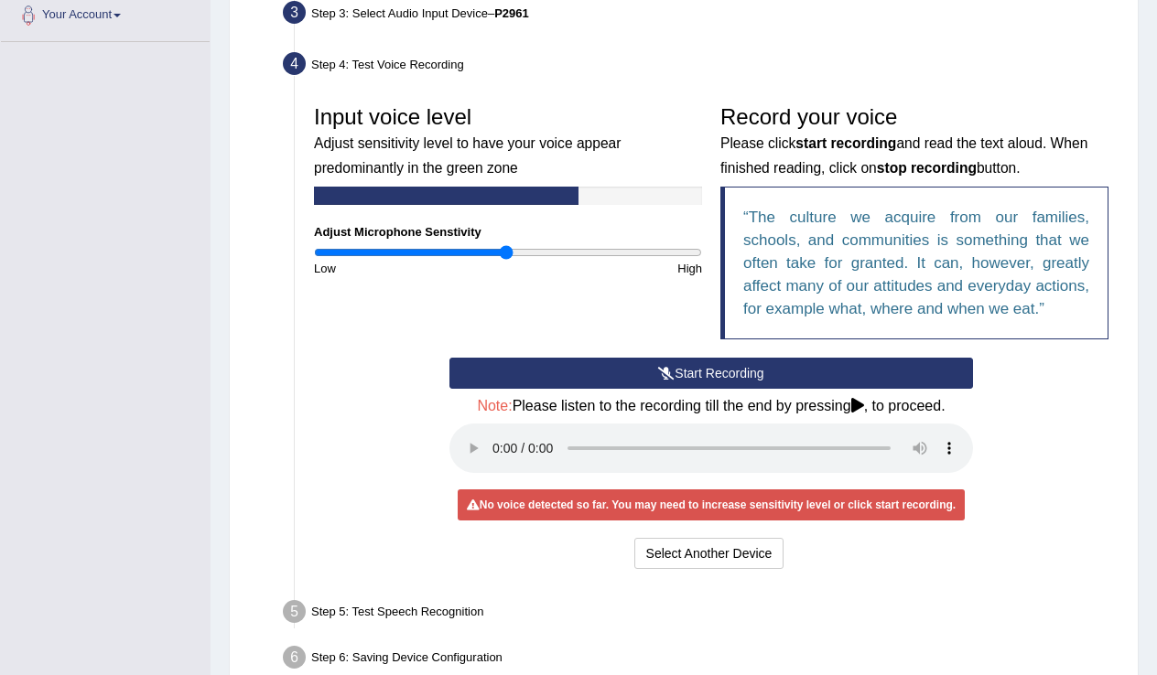
click at [663, 380] on icon at bounding box center [666, 373] width 16 height 13
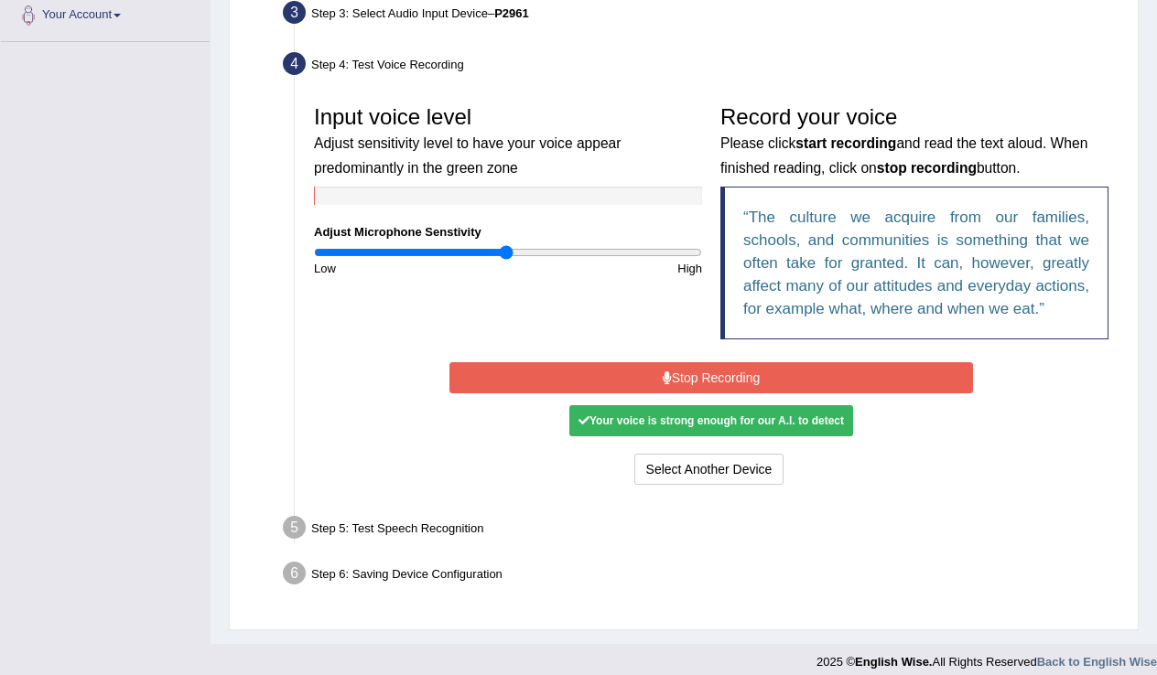
click at [661, 437] on div "Your voice is strong enough for our A.I. to detect" at bounding box center [711, 420] width 284 height 31
click at [674, 394] on button "Stop Recording" at bounding box center [710, 377] width 523 height 31
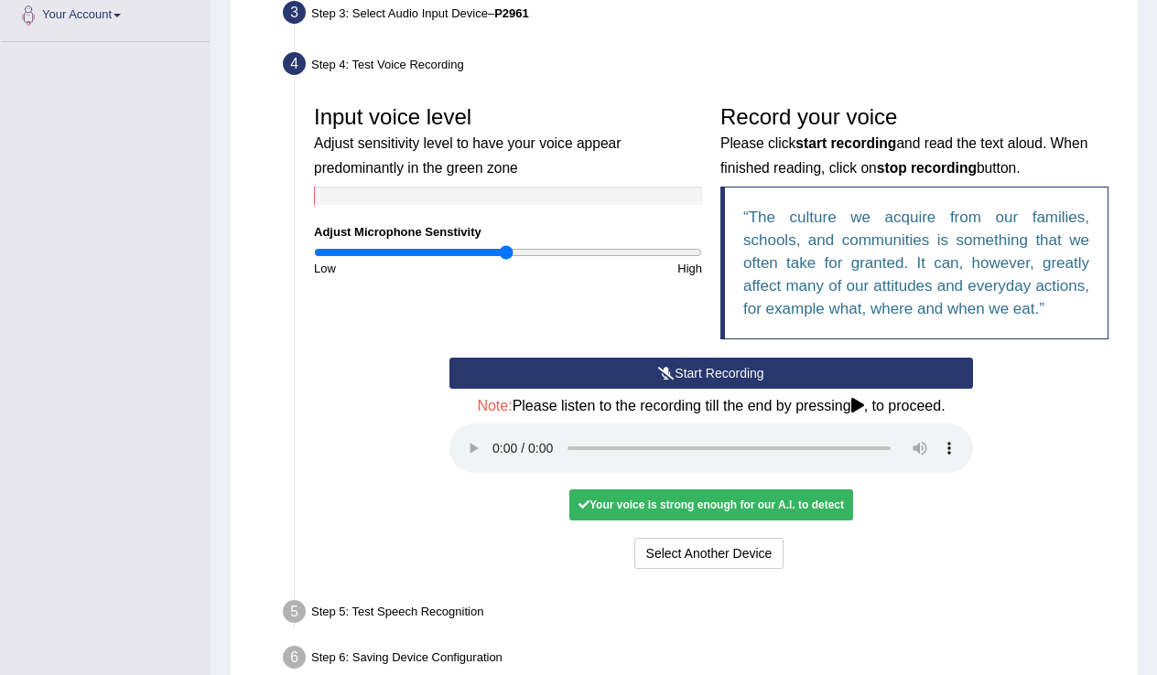
click at [665, 380] on icon at bounding box center [666, 373] width 16 height 13
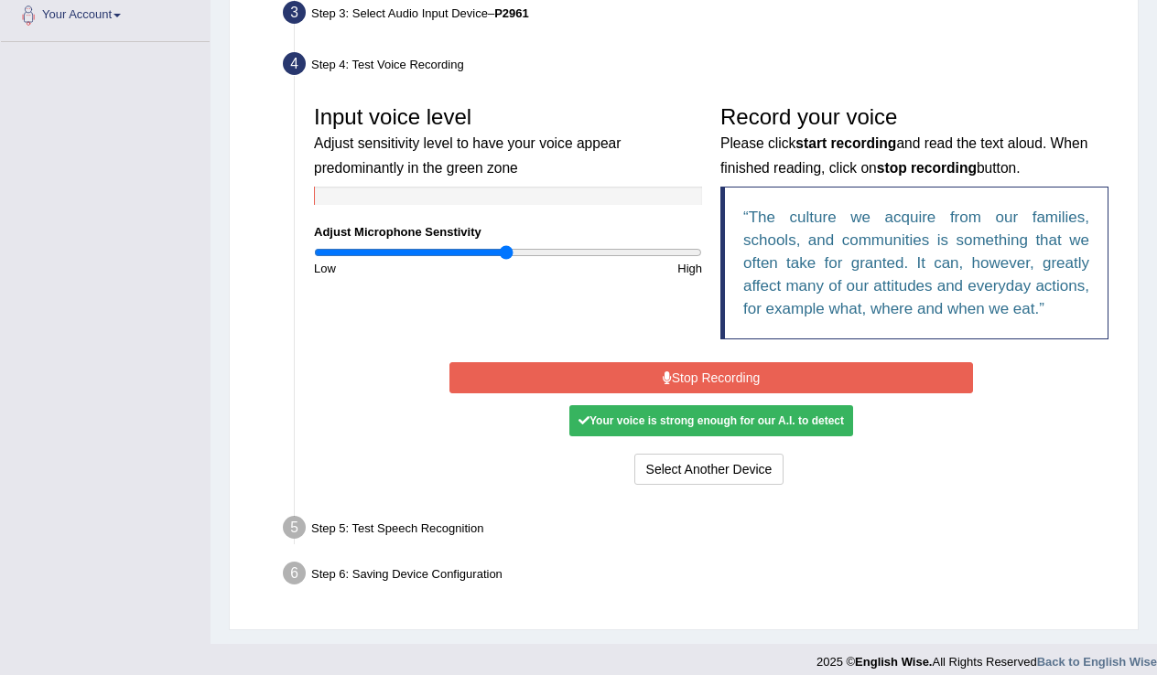
click at [669, 394] on button "Stop Recording" at bounding box center [710, 377] width 523 height 31
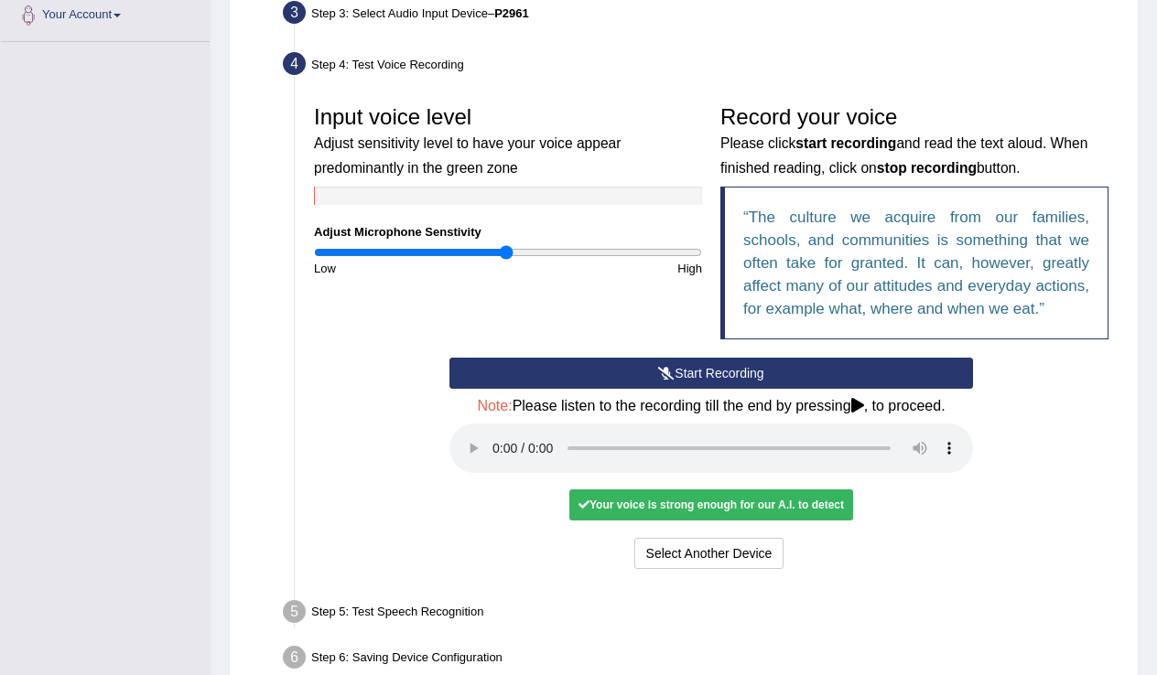
click at [492, 471] on audio at bounding box center [710, 448] width 523 height 49
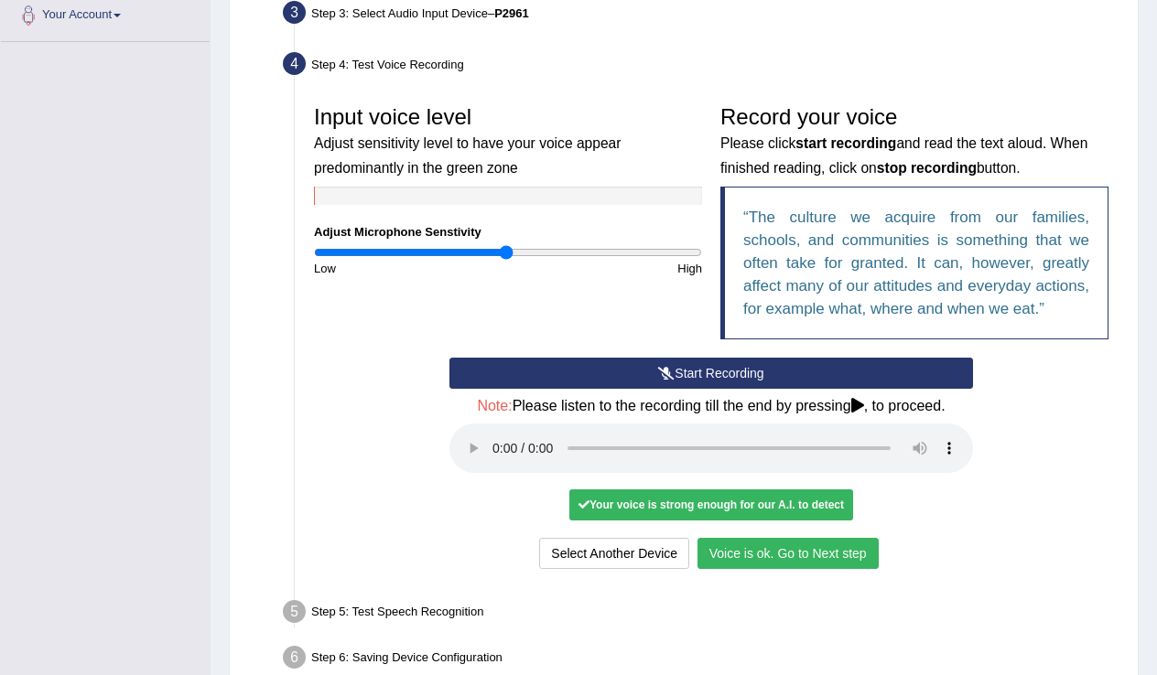
click at [774, 569] on button "Voice is ok. Go to Next step" at bounding box center [787, 553] width 181 height 31
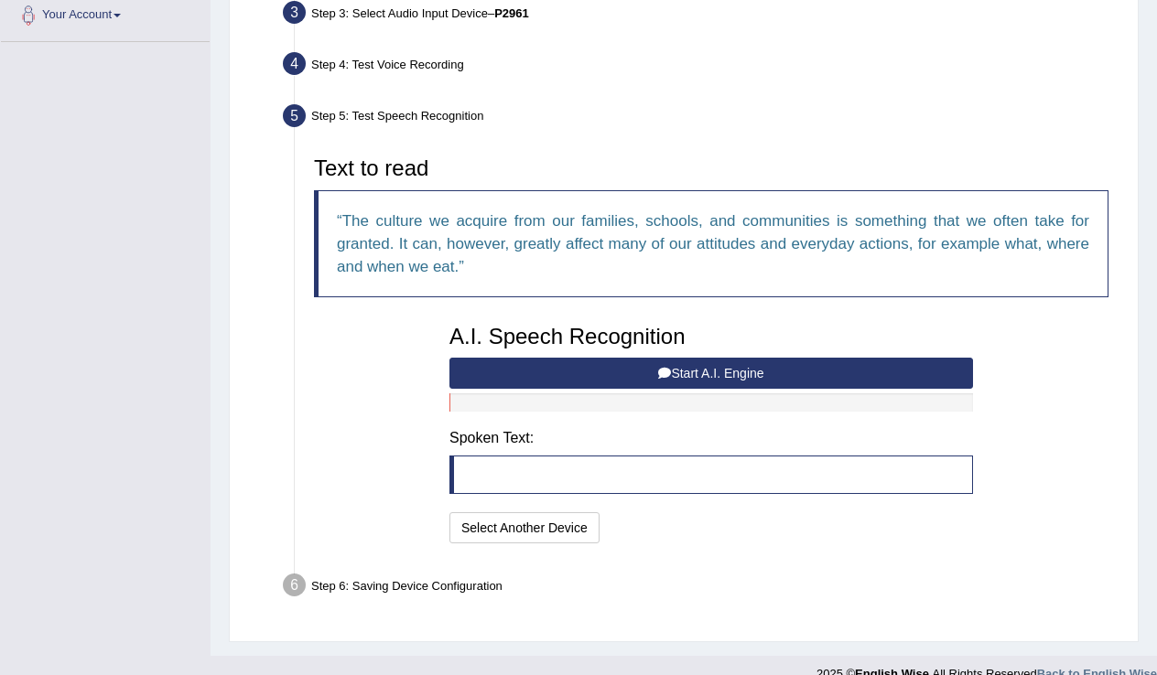
click at [696, 385] on button "Start A.I. Engine" at bounding box center [710, 373] width 523 height 31
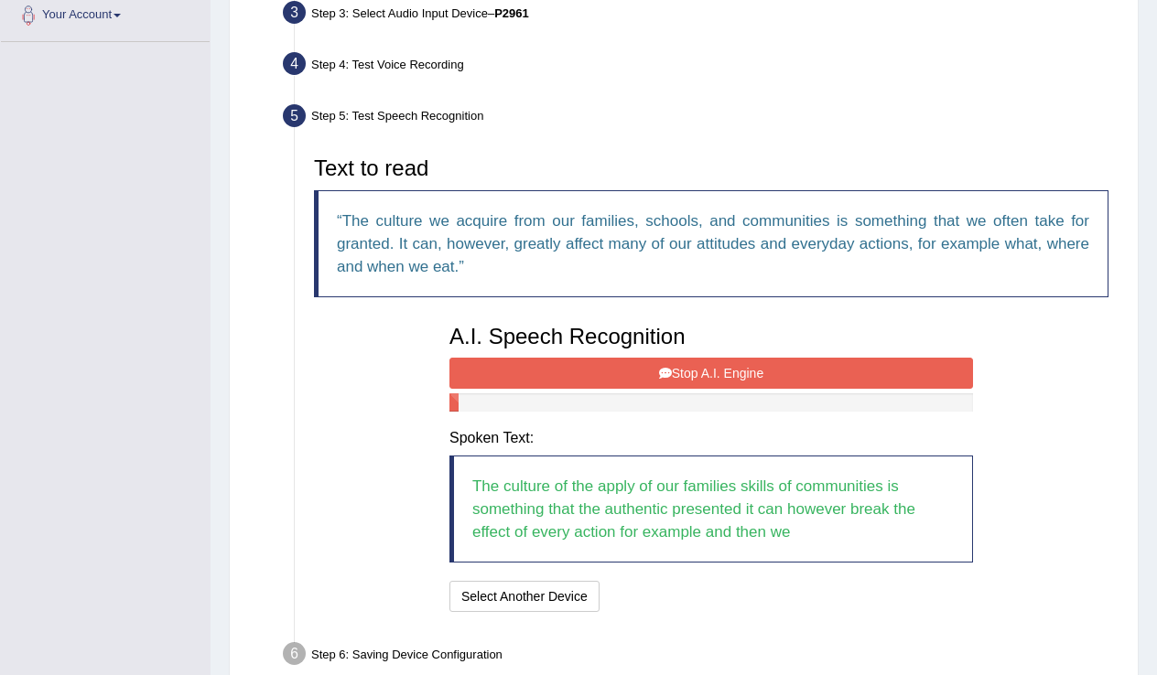
click at [696, 385] on button "Stop A.I. Engine" at bounding box center [710, 373] width 523 height 31
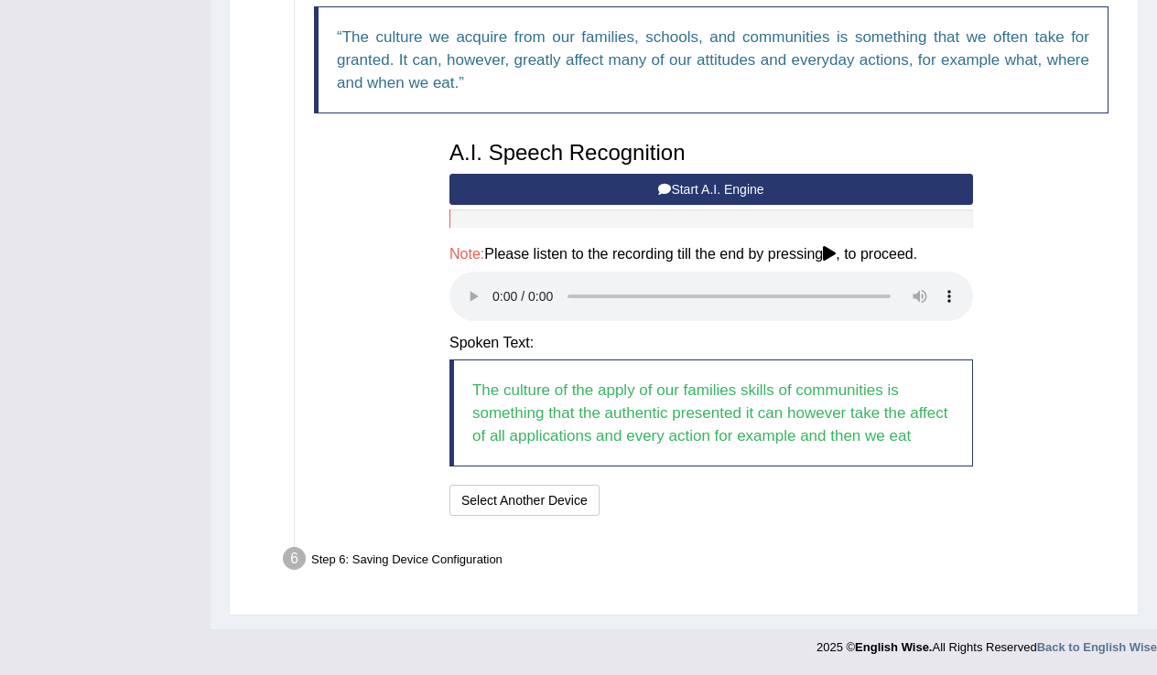
scroll to position [663, 0]
click at [495, 286] on audio at bounding box center [710, 296] width 523 height 49
click at [663, 504] on button "Speech is ok. Go to Last step" at bounding box center [702, 500] width 191 height 31
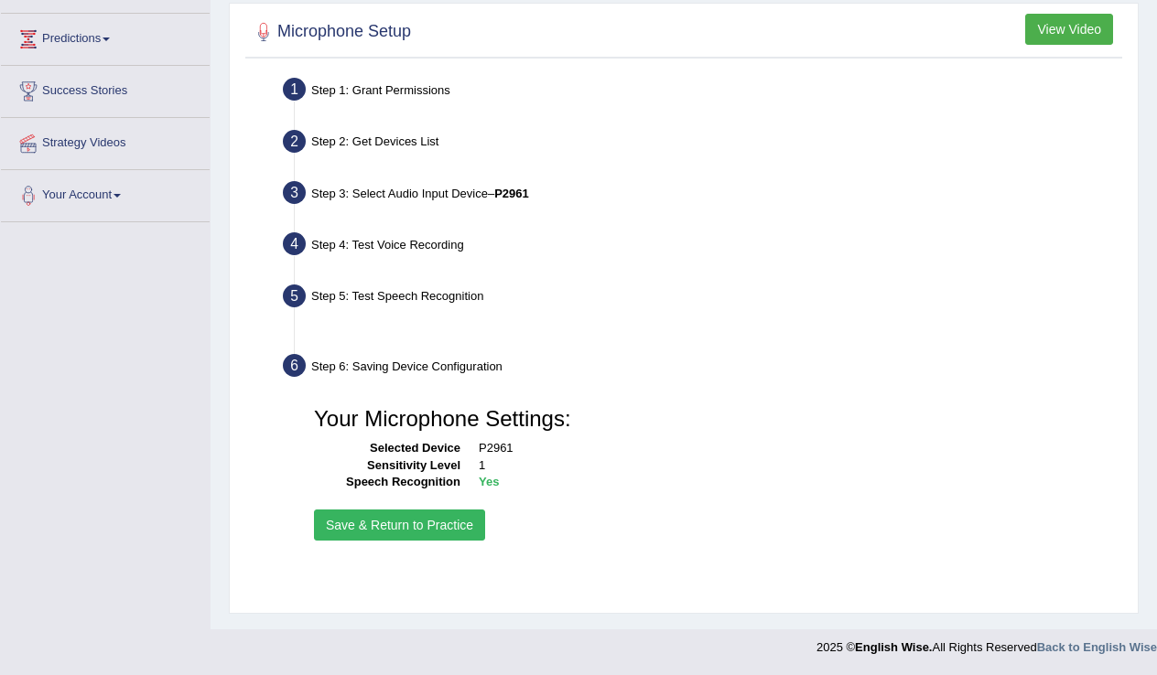
scroll to position [286, 0]
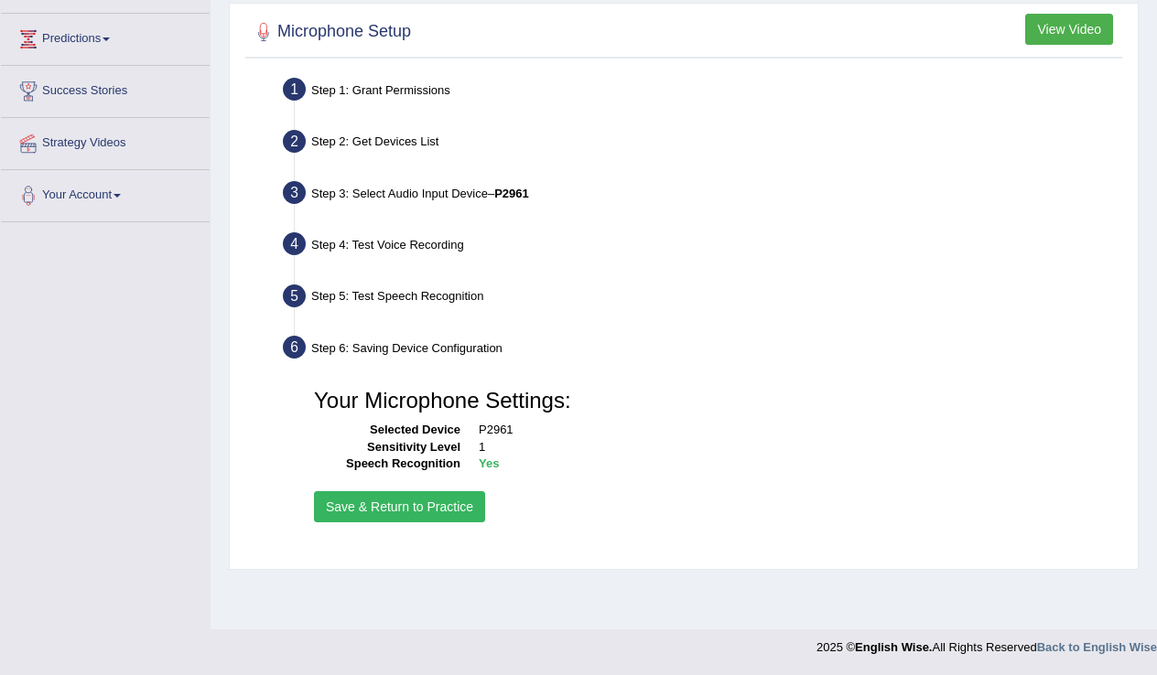
click at [448, 519] on button "Save & Return to Practice" at bounding box center [399, 506] width 171 height 31
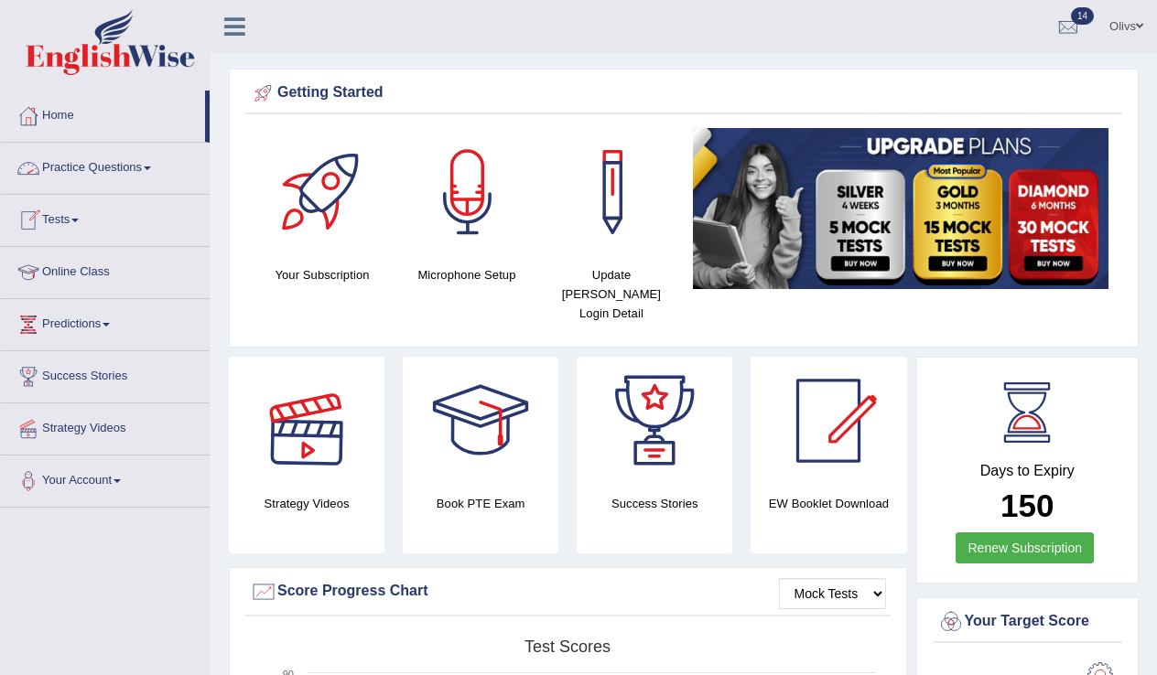
click at [151, 167] on span at bounding box center [147, 169] width 7 height 4
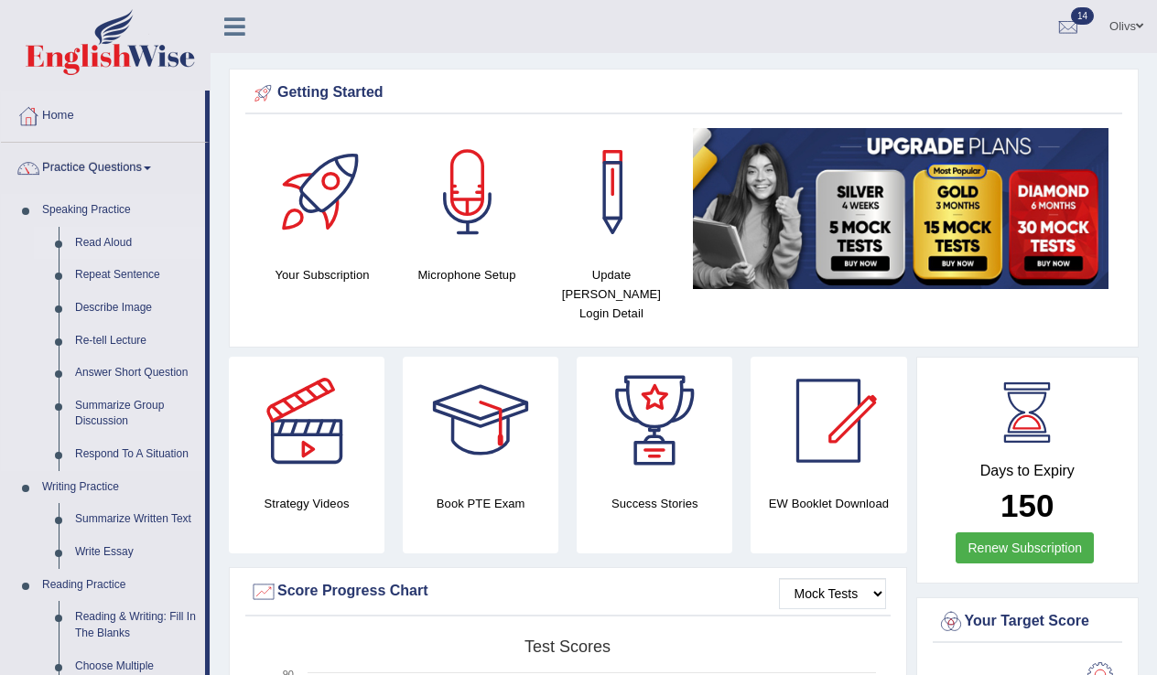
click at [94, 243] on link "Read Aloud" at bounding box center [136, 243] width 138 height 33
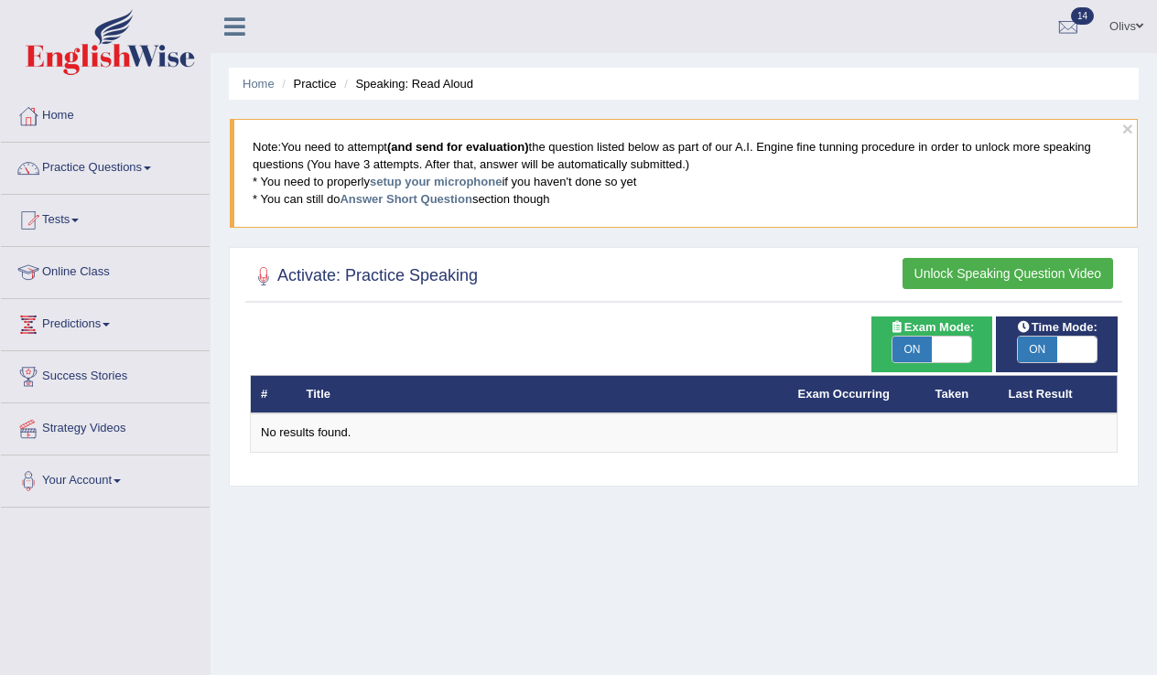
click at [950, 275] on button "Unlock Speaking Question Video" at bounding box center [1007, 273] width 210 height 31
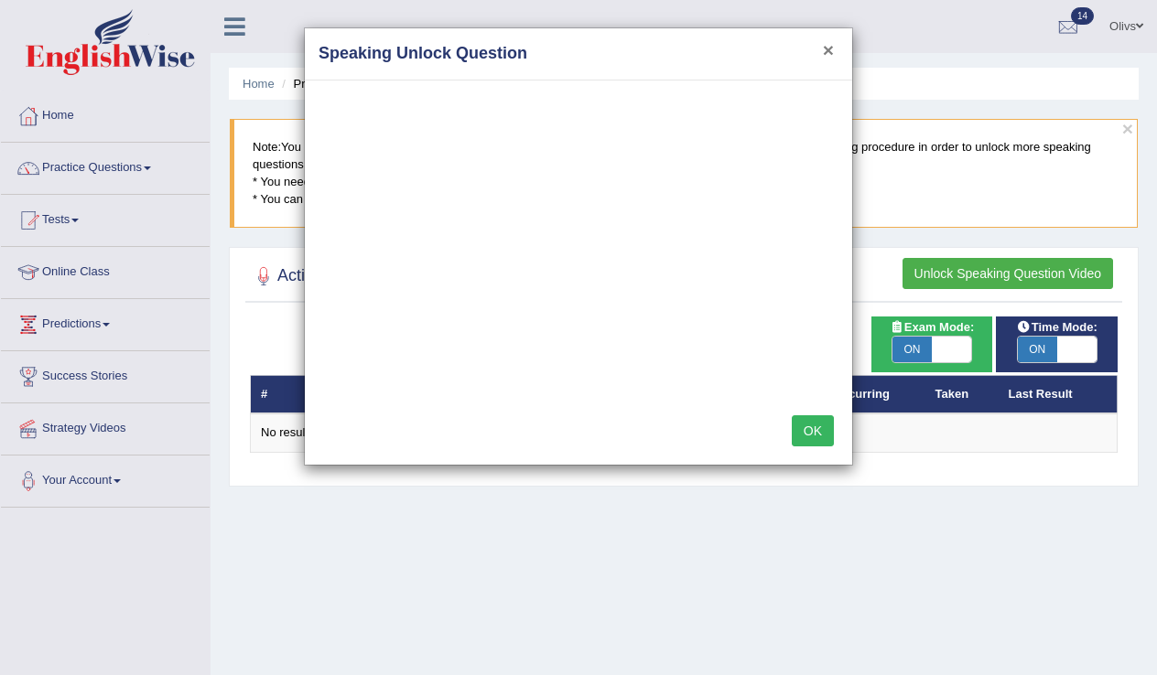
click at [829, 52] on button "×" at bounding box center [828, 49] width 11 height 19
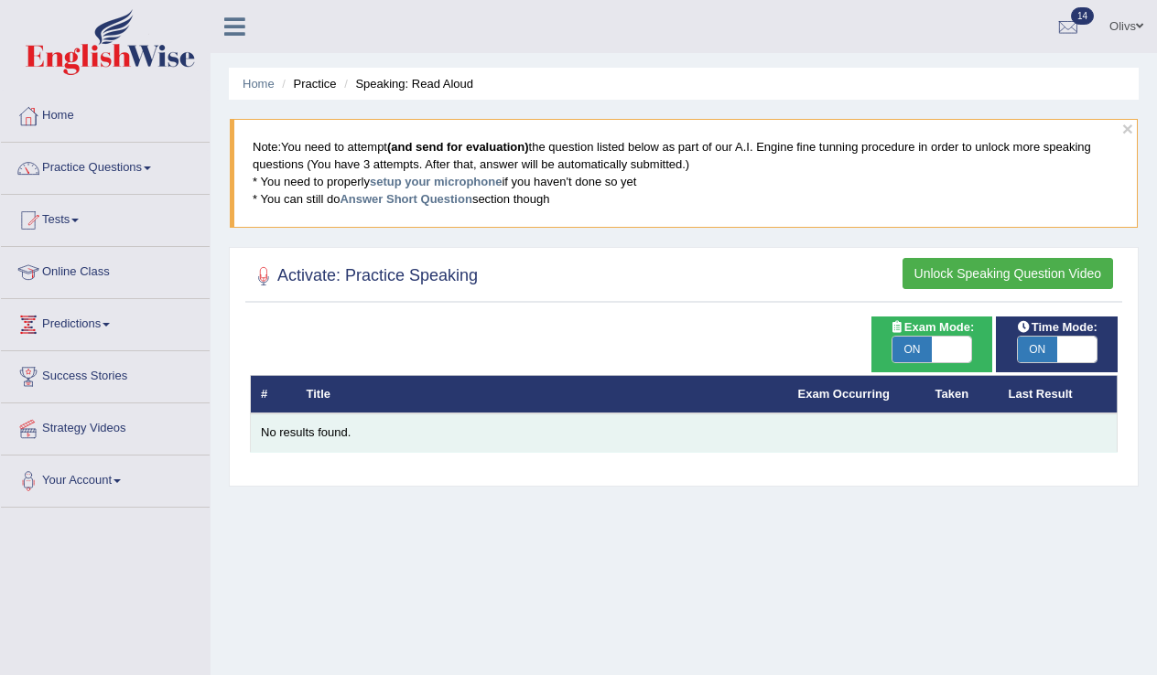
click at [329, 430] on div "No results found." at bounding box center [684, 433] width 846 height 17
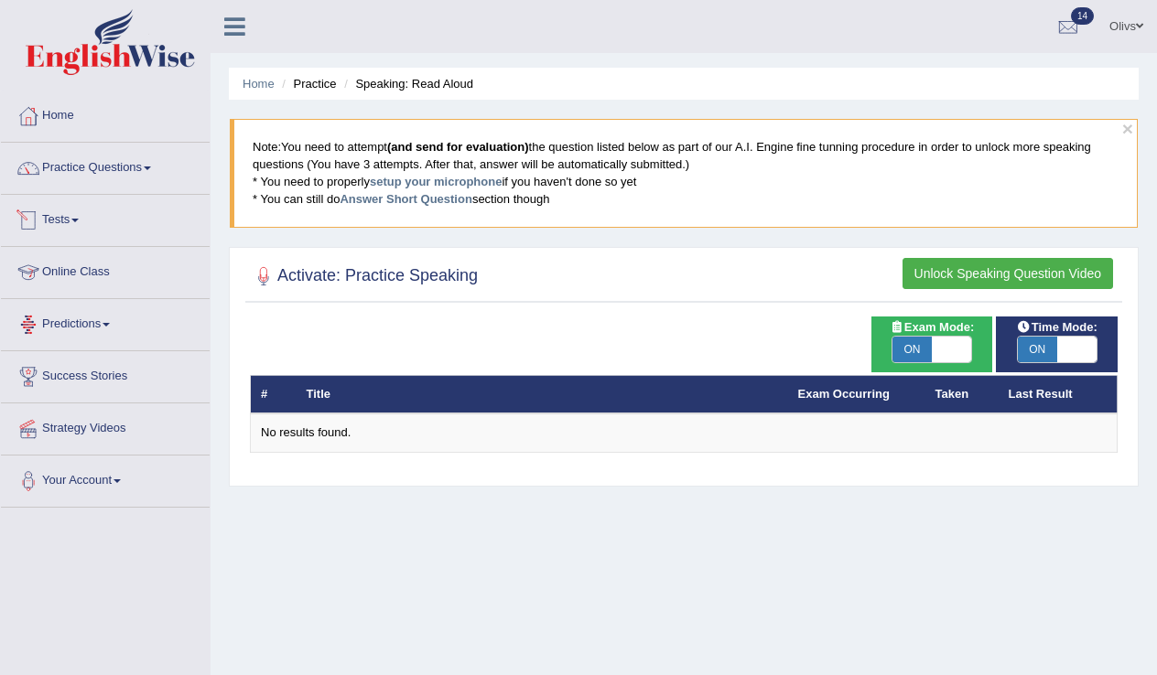
click at [79, 219] on span at bounding box center [74, 221] width 7 height 4
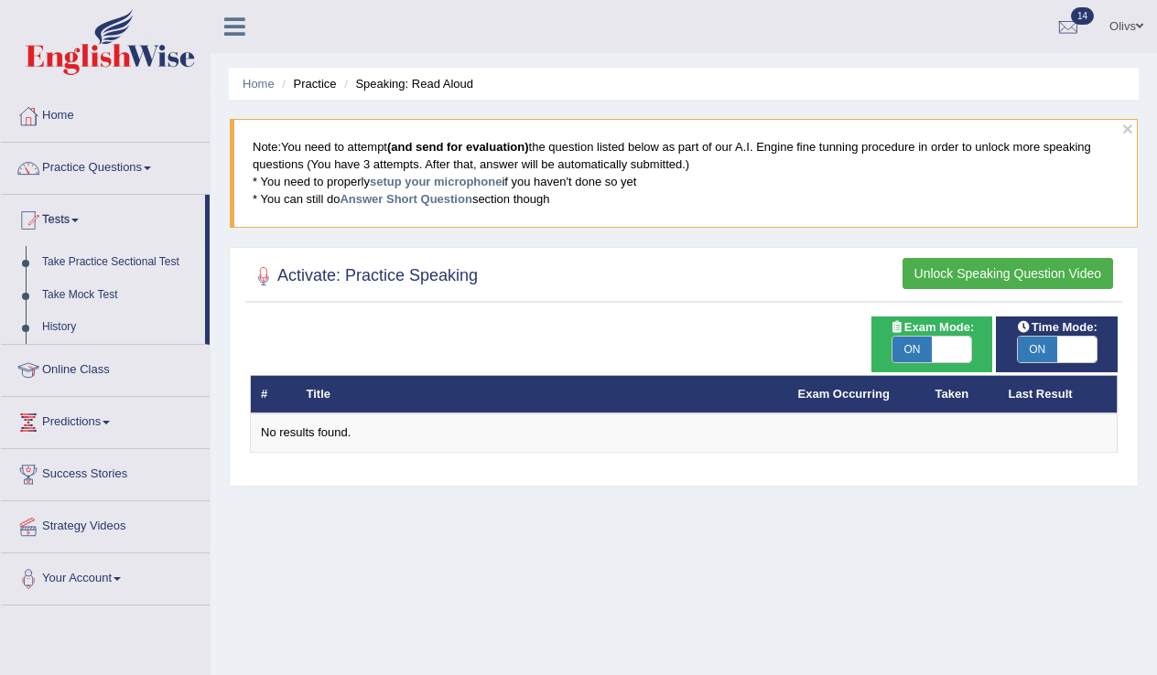
click at [92, 264] on link "Take Practice Sectional Test" at bounding box center [119, 262] width 171 height 33
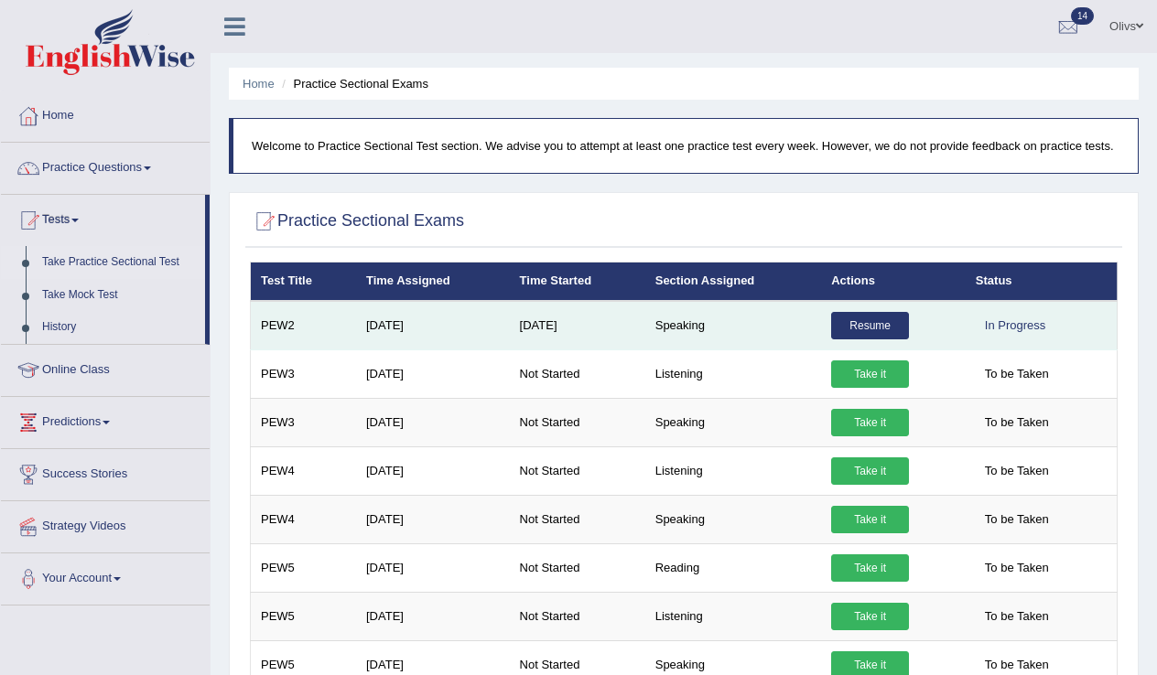
click at [873, 340] on link "Resume" at bounding box center [870, 325] width 78 height 27
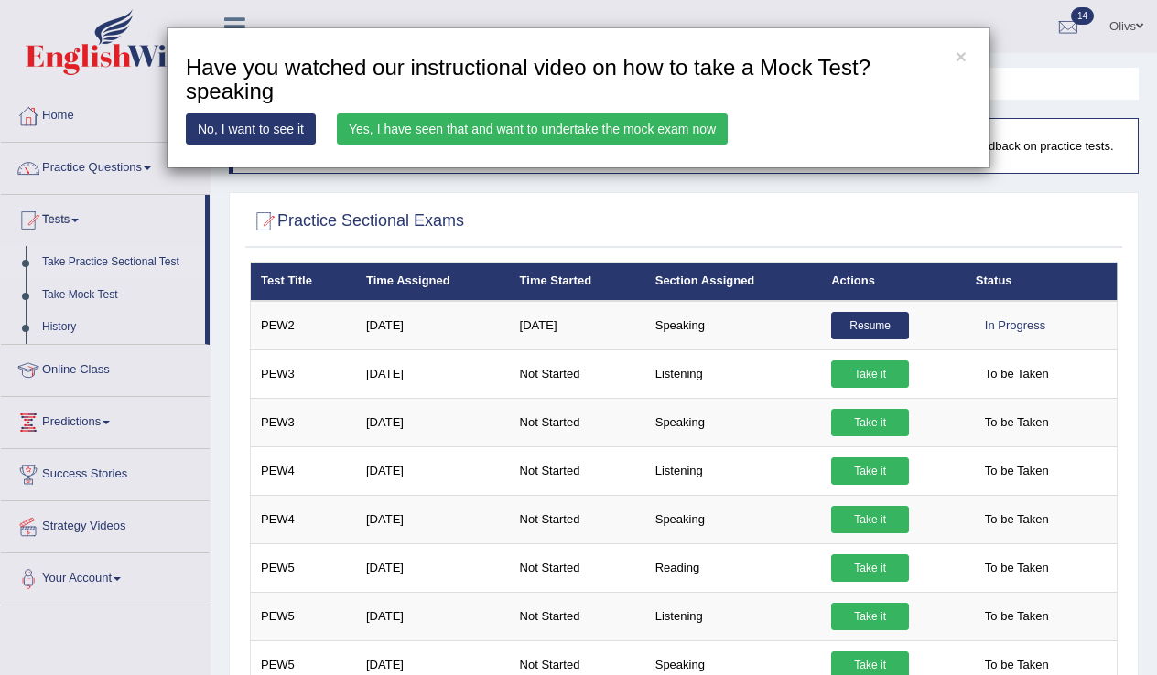
click at [627, 128] on link "Yes, I have seen that and want to undertake the mock exam now" at bounding box center [532, 128] width 391 height 31
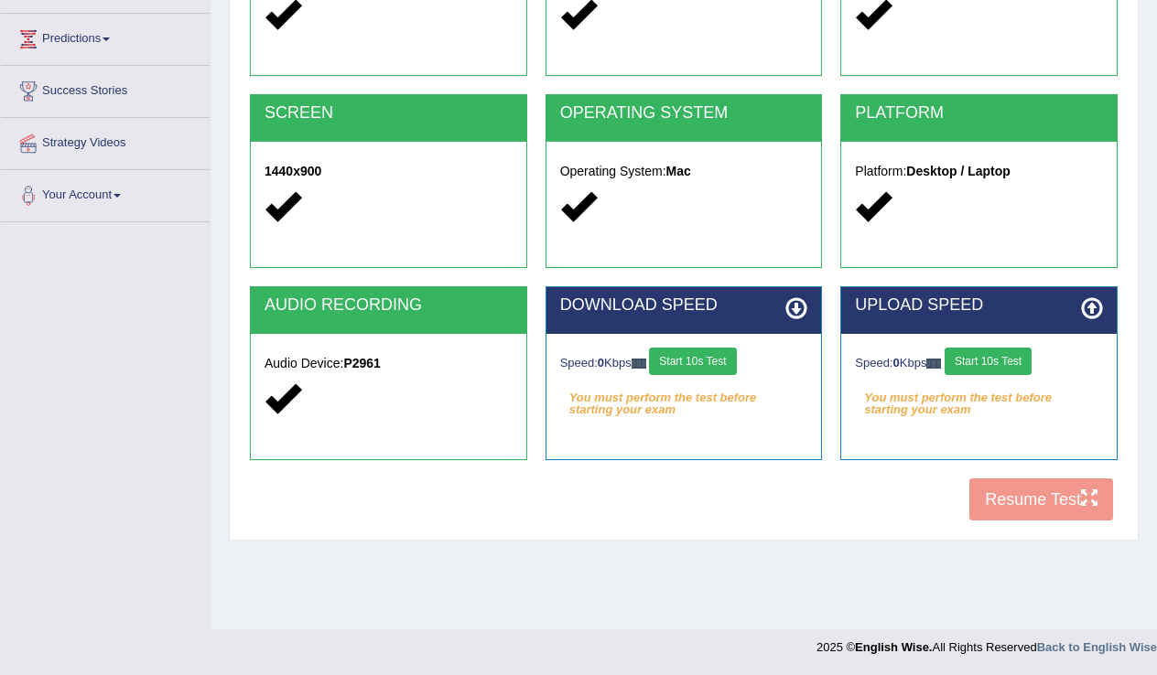
scroll to position [286, 0]
click at [1054, 504] on div "COOKIES Cookies Enabled JAVASCRIPT Javascript Enabled BROWSER Browser: Safari S…" at bounding box center [683, 216] width 877 height 629
click at [713, 360] on button "Start 10s Test" at bounding box center [692, 361] width 87 height 27
click at [992, 360] on button "Start 10s Test" at bounding box center [987, 361] width 87 height 27
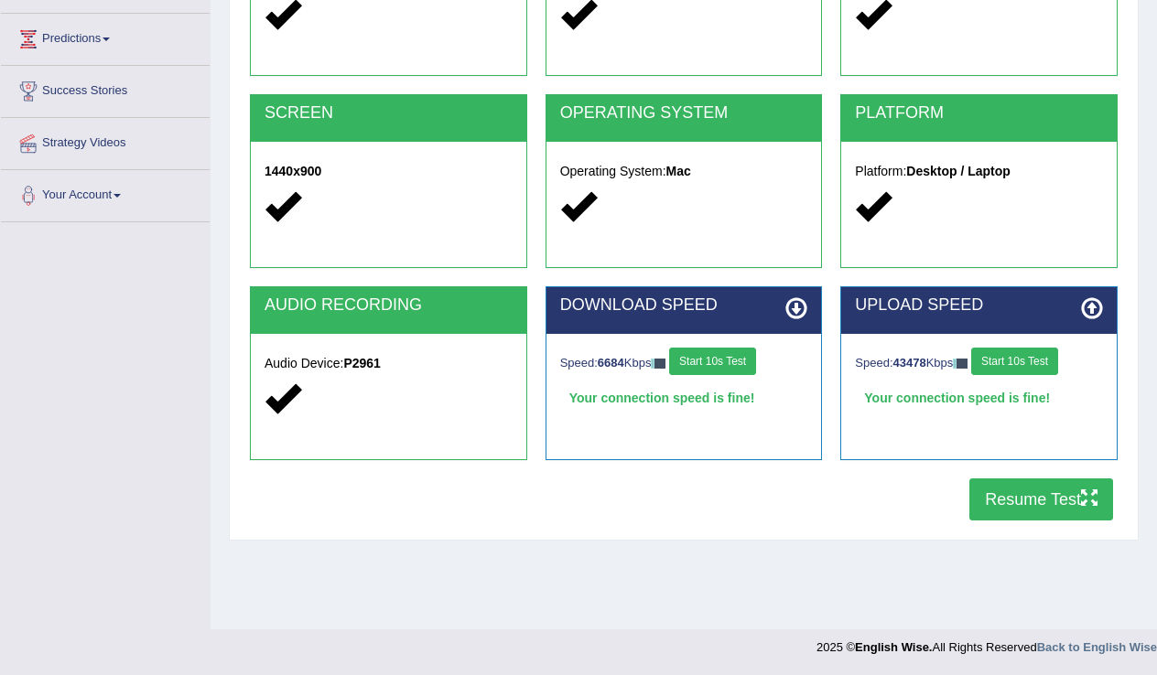
click at [1027, 502] on button "Resume Test" at bounding box center [1041, 500] width 144 height 42
